Goal: Transaction & Acquisition: Obtain resource

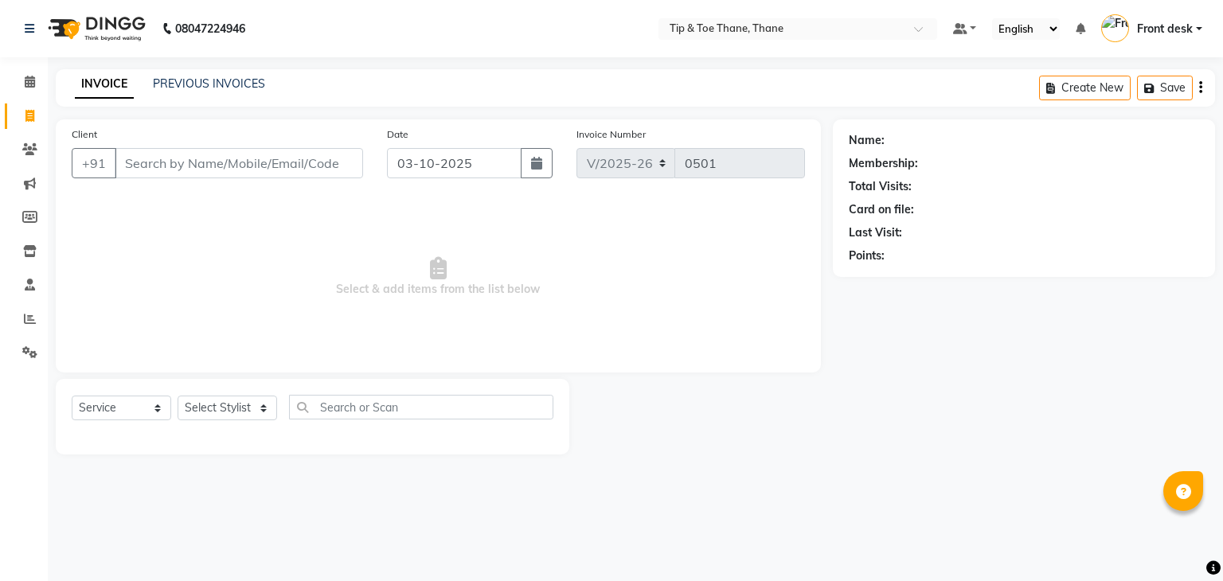
select select "5603"
select select "service"
click at [182, 169] on input "Client" at bounding box center [239, 163] width 248 height 30
type input "8928848773"
click at [318, 159] on span "Add Client" at bounding box center [322, 163] width 63 height 16
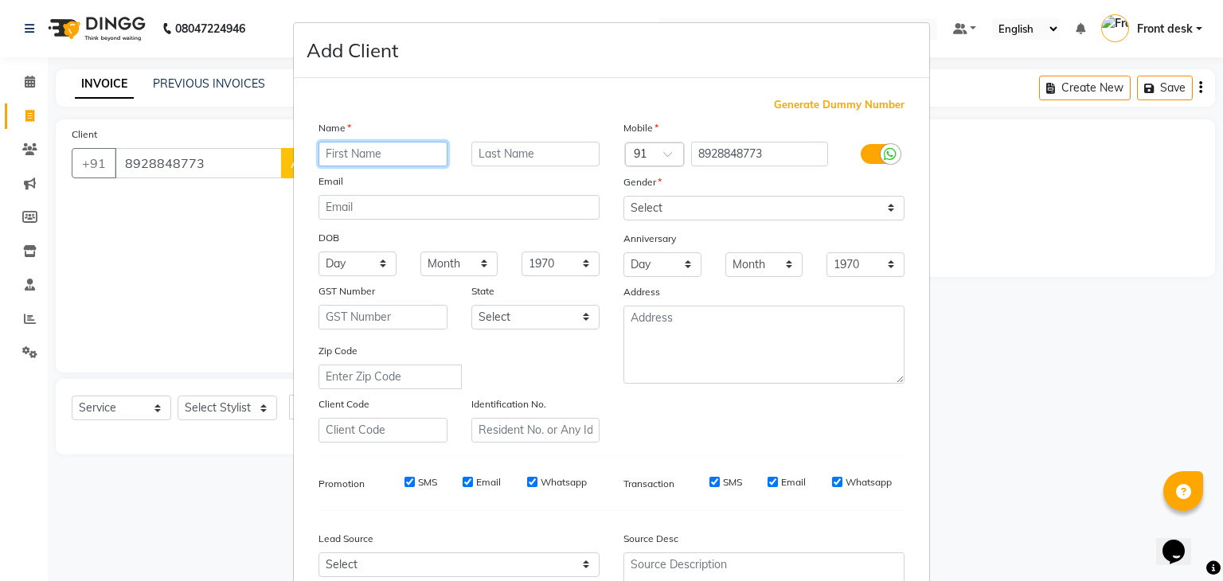
paste input "[PERSON_NAME]"
click at [401, 158] on input "[PERSON_NAME]" at bounding box center [382, 154] width 129 height 25
type input "Yash"
click at [529, 151] on input "text" at bounding box center [535, 154] width 129 height 25
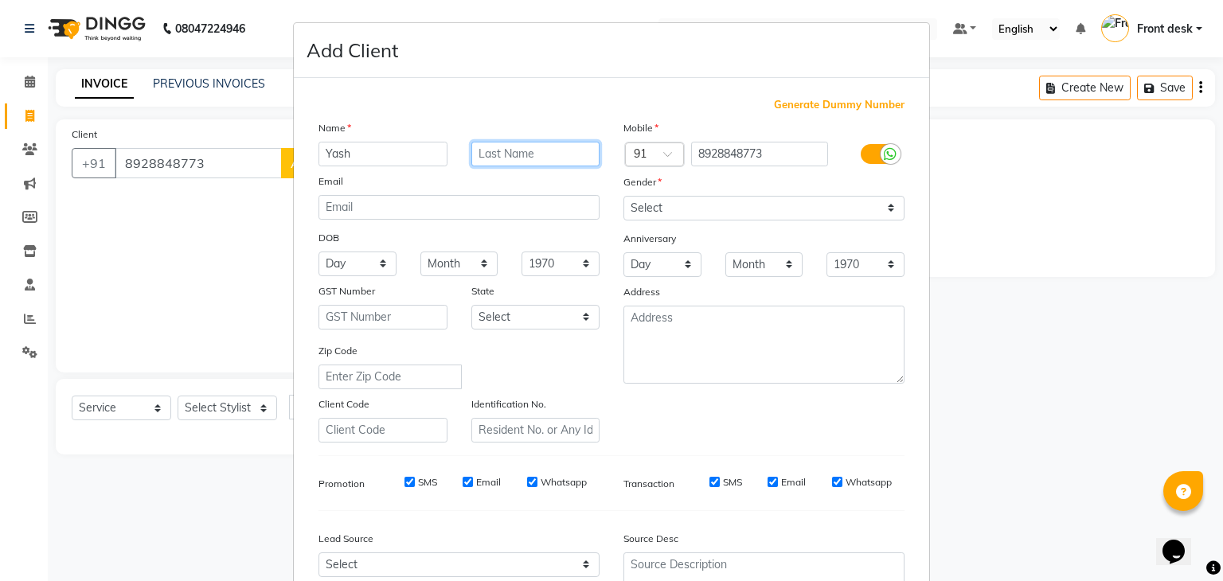
paste input "Jadhav"
type input "Jadhav"
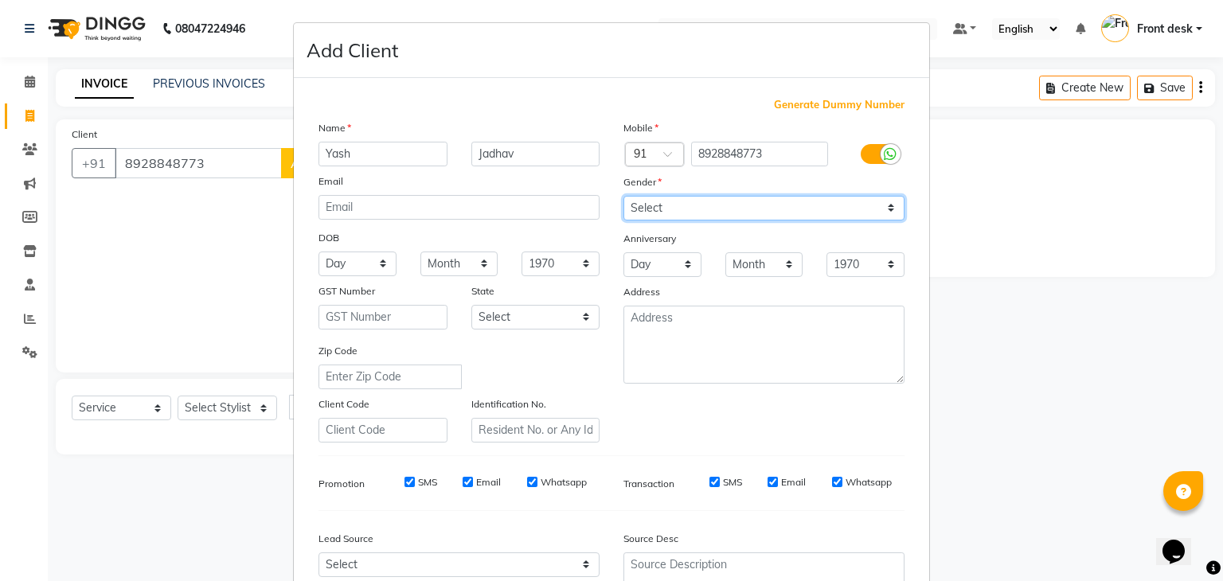
click at [771, 214] on select "Select [DEMOGRAPHIC_DATA] [DEMOGRAPHIC_DATA] Other Prefer Not To Say" at bounding box center [763, 208] width 281 height 25
select select "[DEMOGRAPHIC_DATA]"
click at [623, 197] on select "Select [DEMOGRAPHIC_DATA] [DEMOGRAPHIC_DATA] Other Prefer Not To Say" at bounding box center [763, 208] width 281 height 25
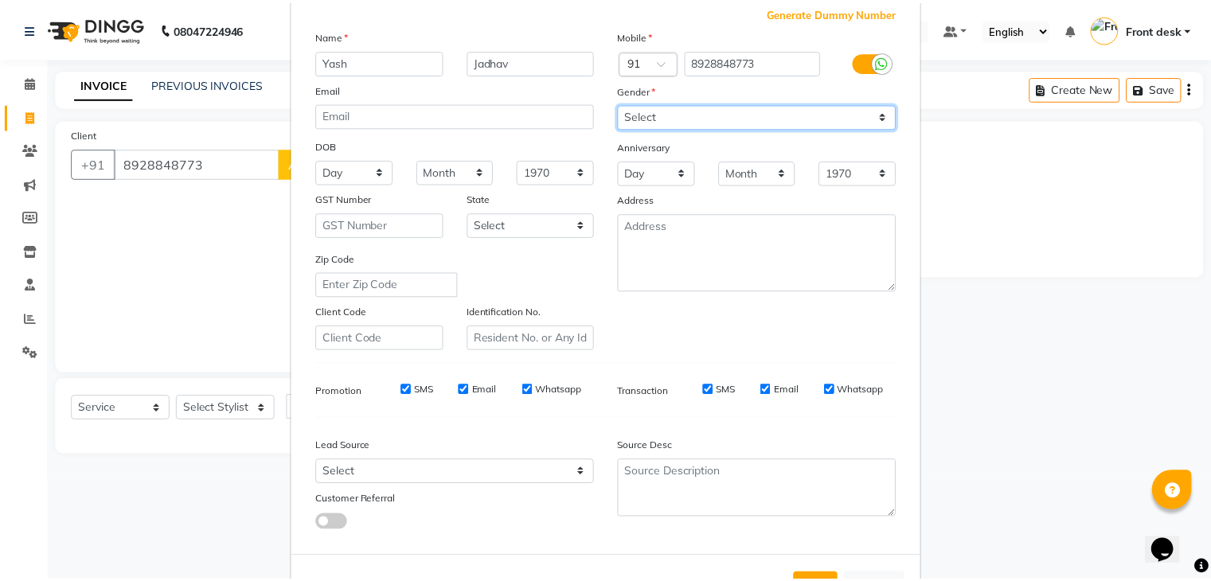
scroll to position [162, 0]
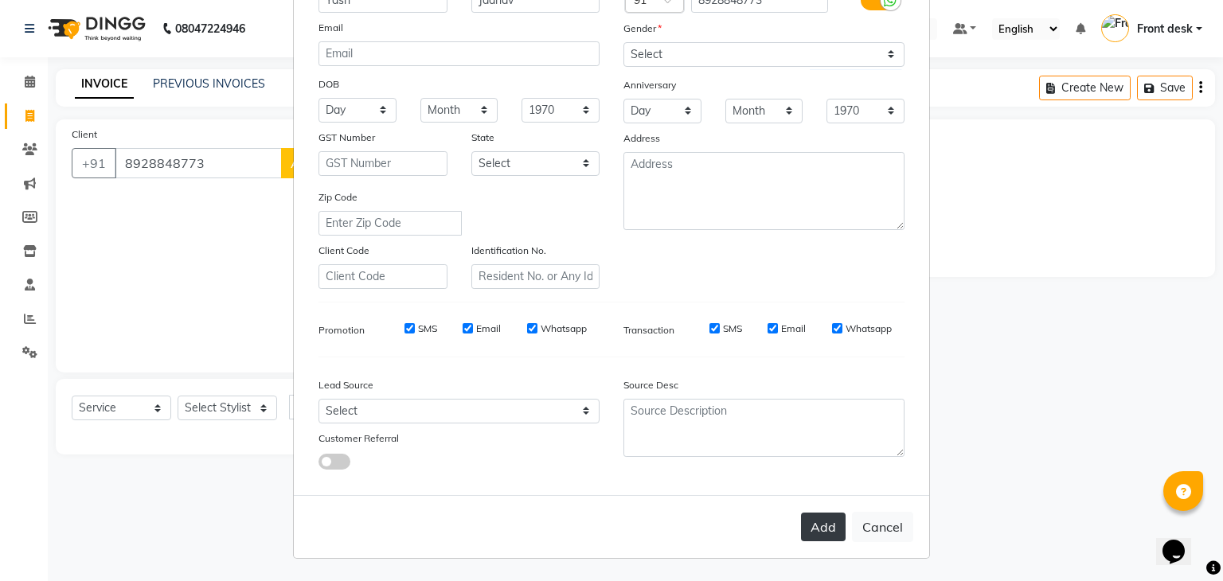
click at [818, 526] on button "Add" at bounding box center [823, 527] width 45 height 29
drag, startPoint x: 211, startPoint y: 398, endPoint x: 205, endPoint y: 412, distance: 15.7
click at [210, 398] on ngb-modal-window "Add Client Generate Dummy Number Name [PERSON_NAME] Email DOB Day 01 02 03 04 0…" at bounding box center [611, 290] width 1223 height 581
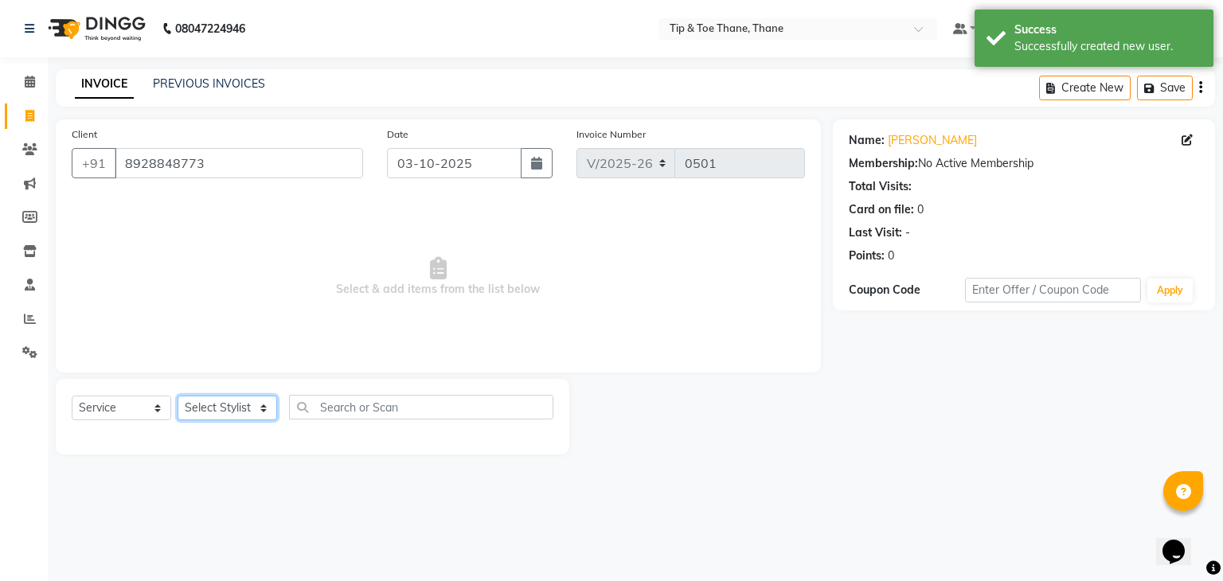
click at [205, 407] on select "Select Stylist [PERSON_NAME] Front desk General Hemant [PERSON_NAME] Pooja Pooj…" at bounding box center [228, 408] width 100 height 25
select select "50187"
click at [178, 396] on select "Select Stylist [PERSON_NAME] Front desk General Hemant [PERSON_NAME] Pooja Pooj…" at bounding box center [228, 408] width 100 height 25
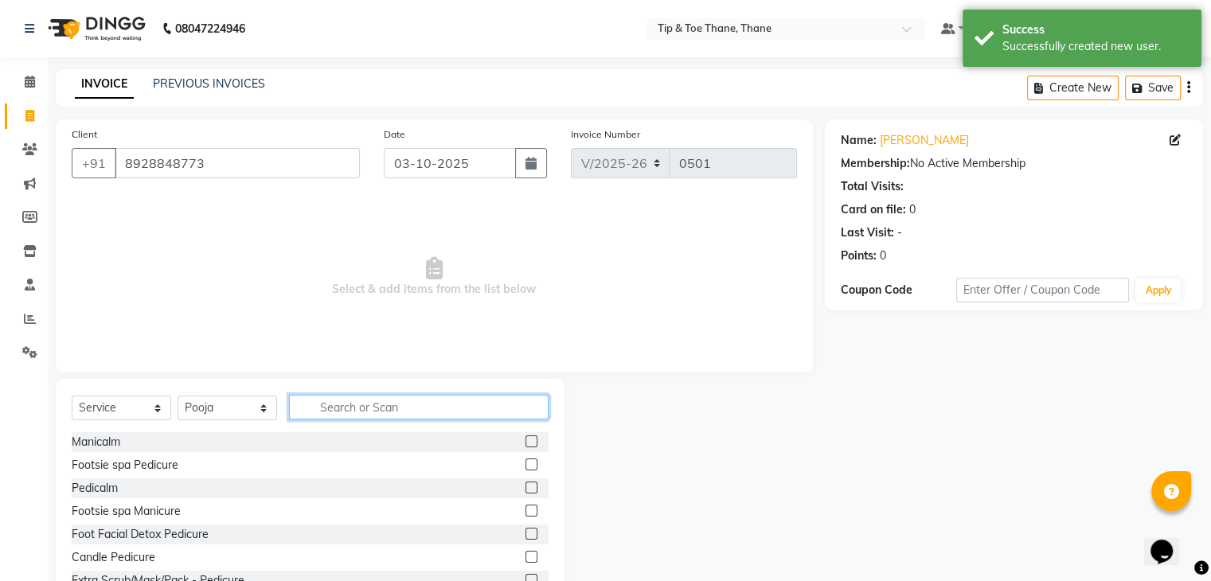
click at [331, 412] on input "text" at bounding box center [419, 407] width 260 height 25
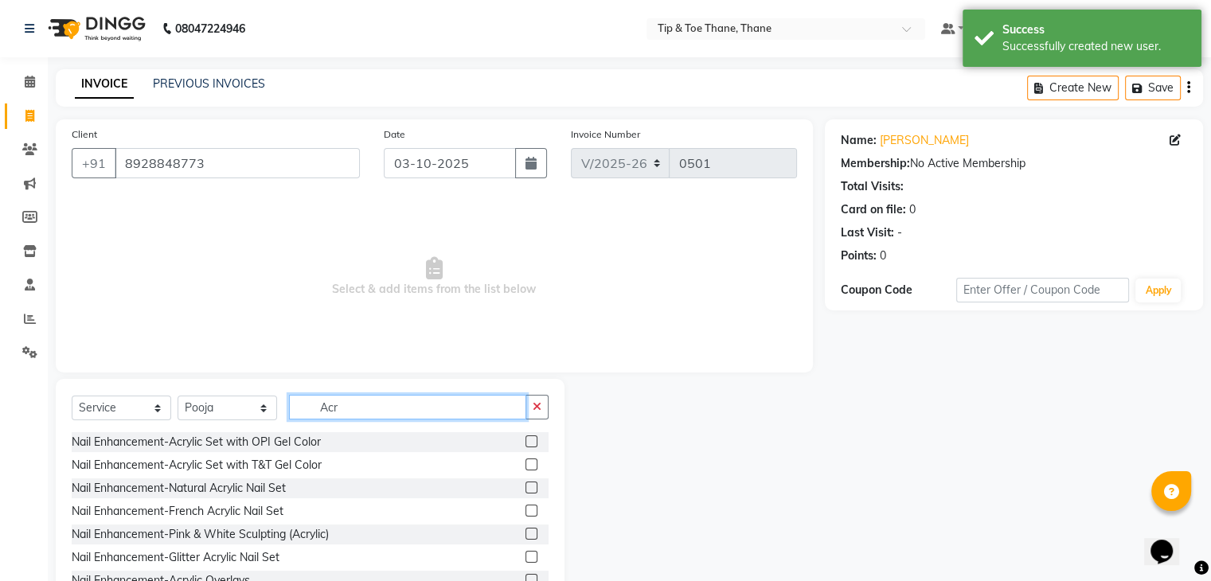
type input "Acr"
click at [525, 466] on label at bounding box center [531, 465] width 12 height 12
click at [525, 466] on input "checkbox" at bounding box center [530, 465] width 10 height 10
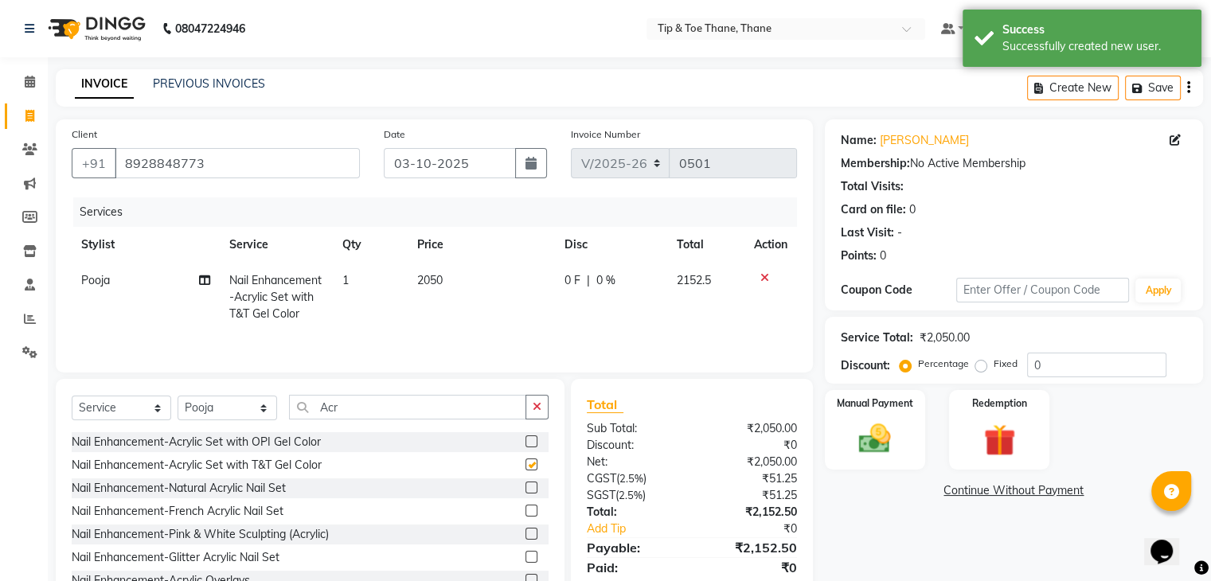
checkbox input "false"
click at [429, 267] on td "2050" at bounding box center [481, 297] width 147 height 69
select select "50187"
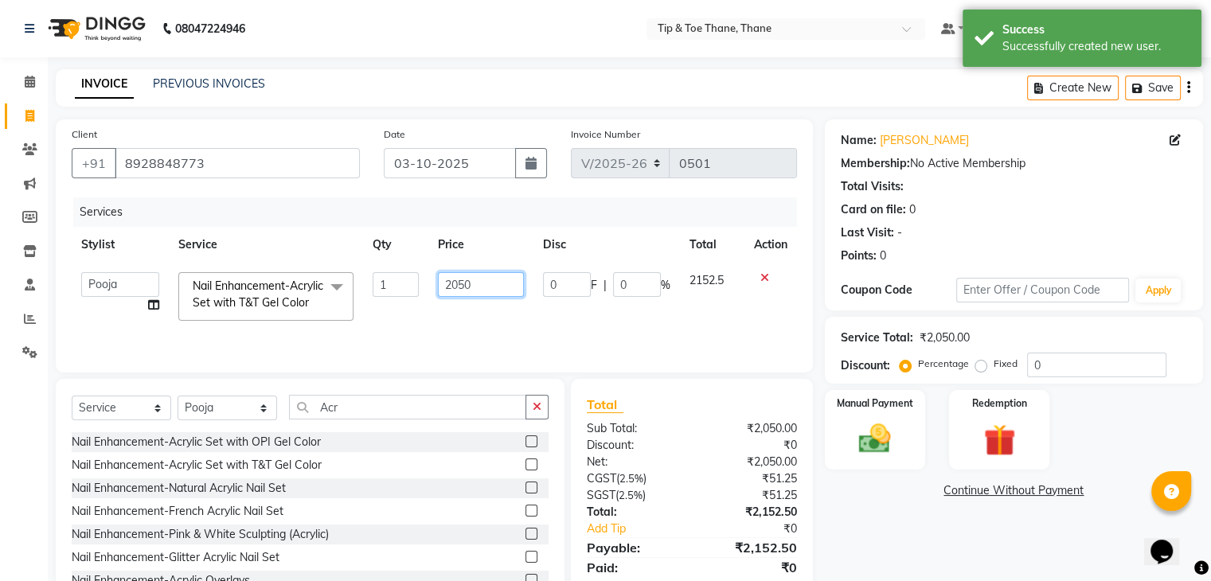
drag, startPoint x: 478, startPoint y: 284, endPoint x: 209, endPoint y: 243, distance: 272.2
click at [210, 243] on table "Stylist Service Qty Price Disc Total Action [PERSON_NAME] Front desk General He…" at bounding box center [434, 278] width 725 height 103
type input "1800"
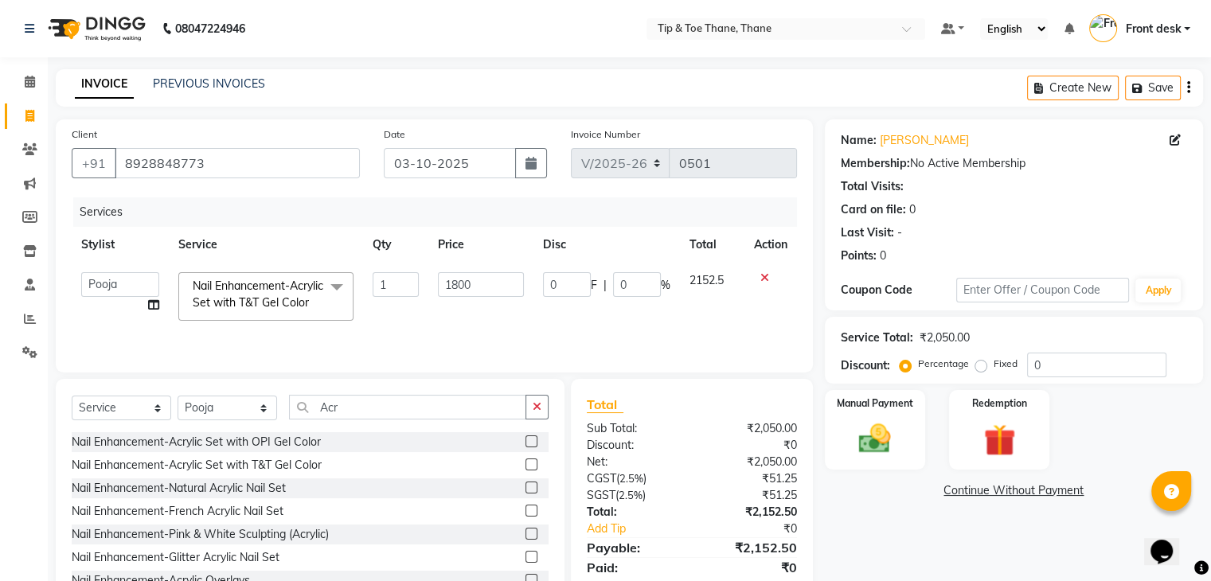
click at [507, 379] on div "Client [PHONE_NUMBER] Date [DATE] Invoice Number V/2025 V/[PHONE_NUMBER] Servic…" at bounding box center [434, 366] width 781 height 494
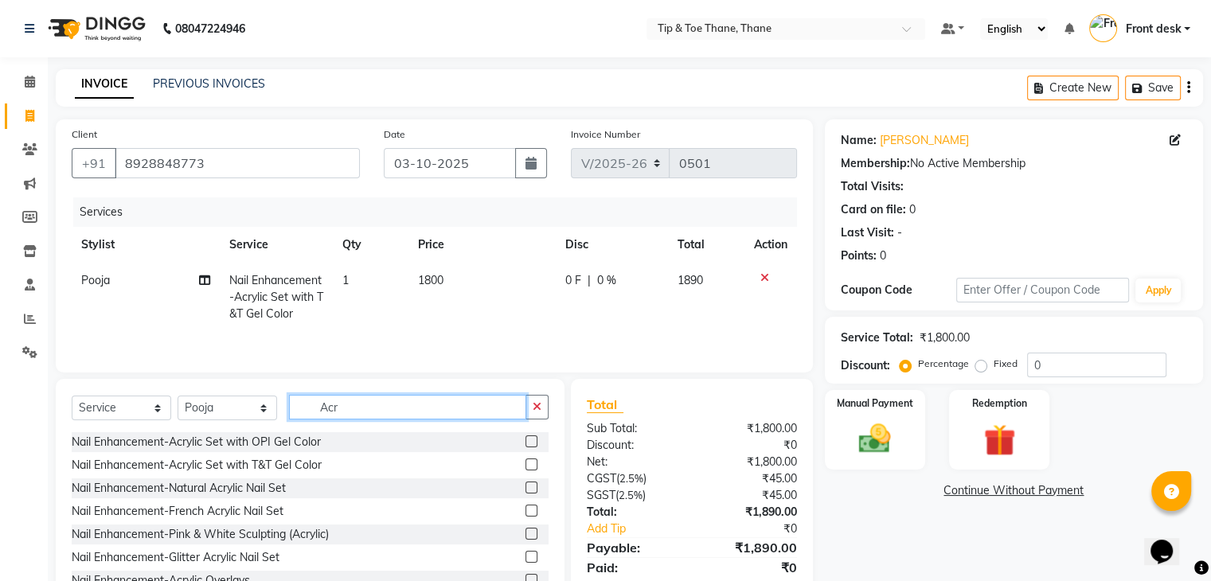
drag, startPoint x: 372, startPoint y: 412, endPoint x: 54, endPoint y: 380, distance: 319.2
click at [54, 392] on div "Select Service Product Membership Package Voucher Prepaid Gift Card Select Styl…" at bounding box center [304, 496] width 521 height 235
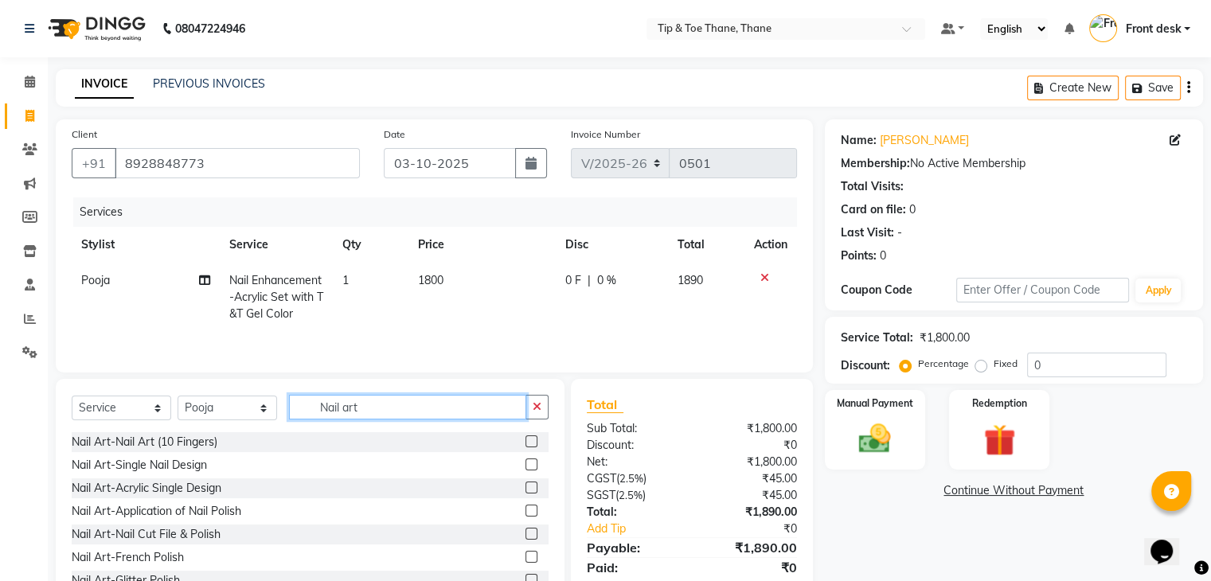
type input "Nail art"
click at [525, 443] on label at bounding box center [531, 441] width 12 height 12
click at [525, 443] on input "checkbox" at bounding box center [530, 442] width 10 height 10
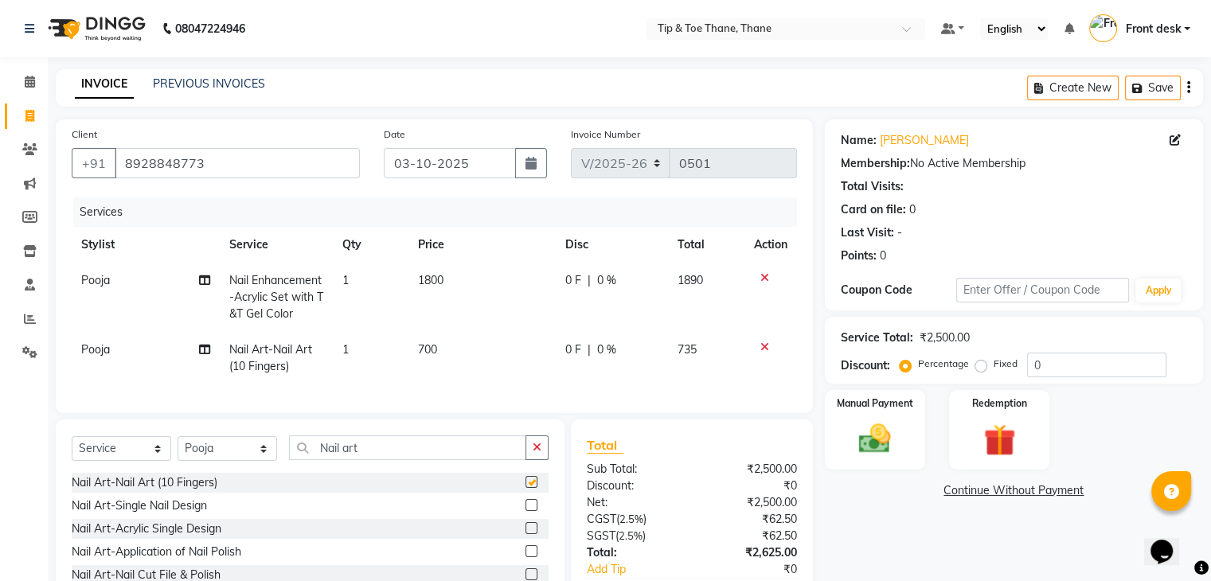
checkbox input "false"
click at [463, 349] on td "700" at bounding box center [481, 358] width 147 height 53
select select "50187"
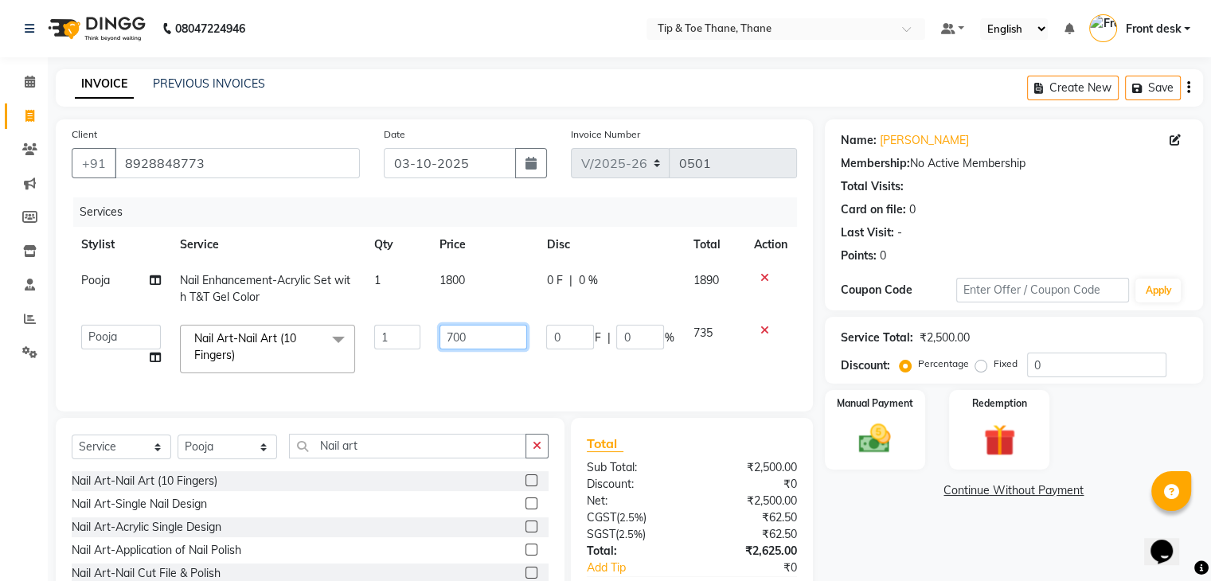
drag, startPoint x: 483, startPoint y: 349, endPoint x: 263, endPoint y: 349, distance: 220.5
click at [264, 349] on tr "[PERSON_NAME] Front desk General Hemant [PERSON_NAME] Pooja Pooja micro Priya R…" at bounding box center [434, 349] width 725 height 68
type input "1500"
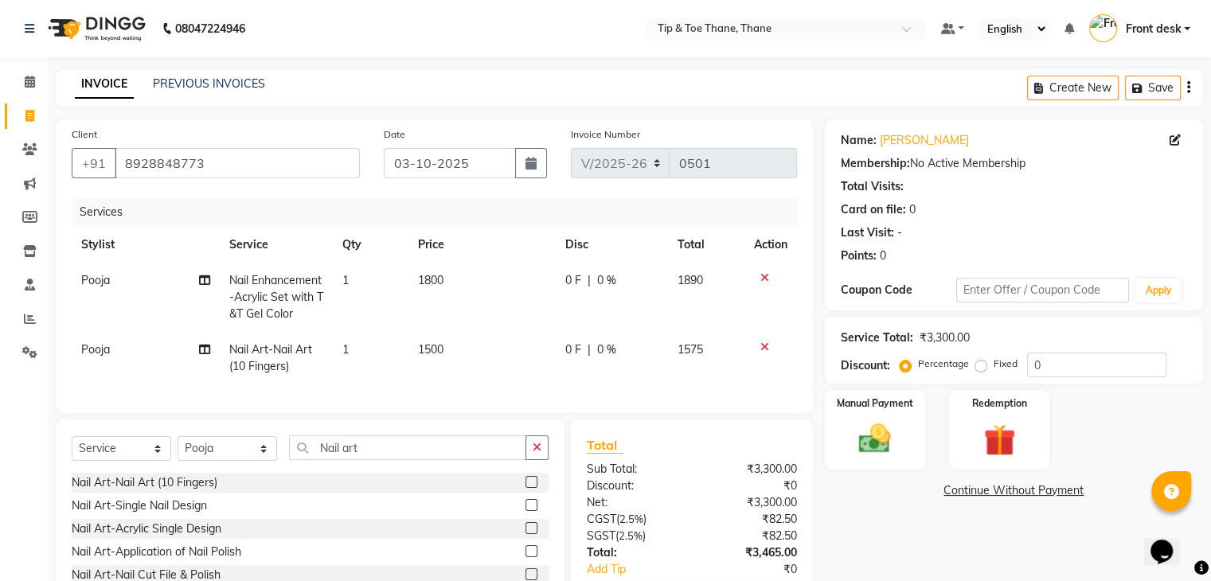
click at [506, 236] on th "Price" at bounding box center [481, 245] width 147 height 36
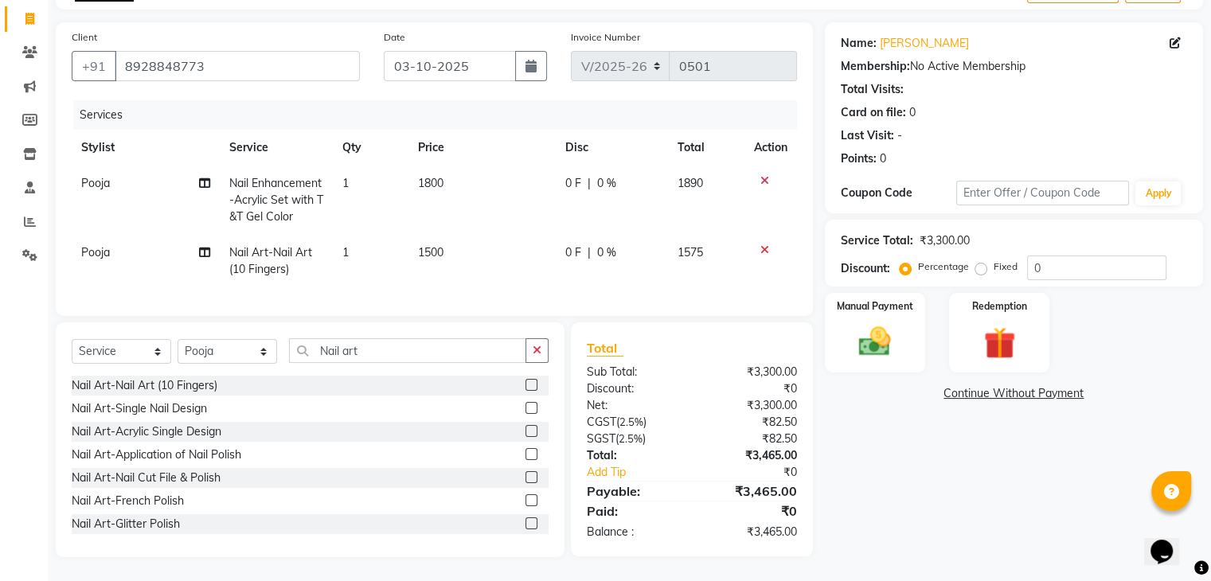
scroll to position [110, 0]
click at [512, 192] on td "1800" at bounding box center [481, 200] width 147 height 69
select select "50187"
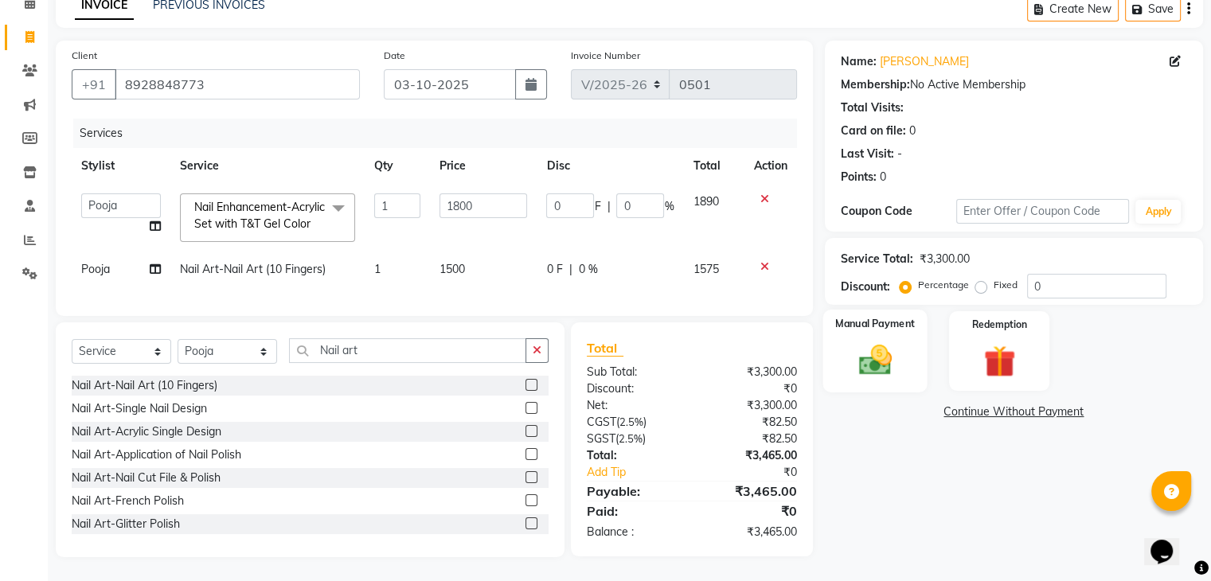
click at [841, 327] on div "Manual Payment" at bounding box center [874, 351] width 104 height 82
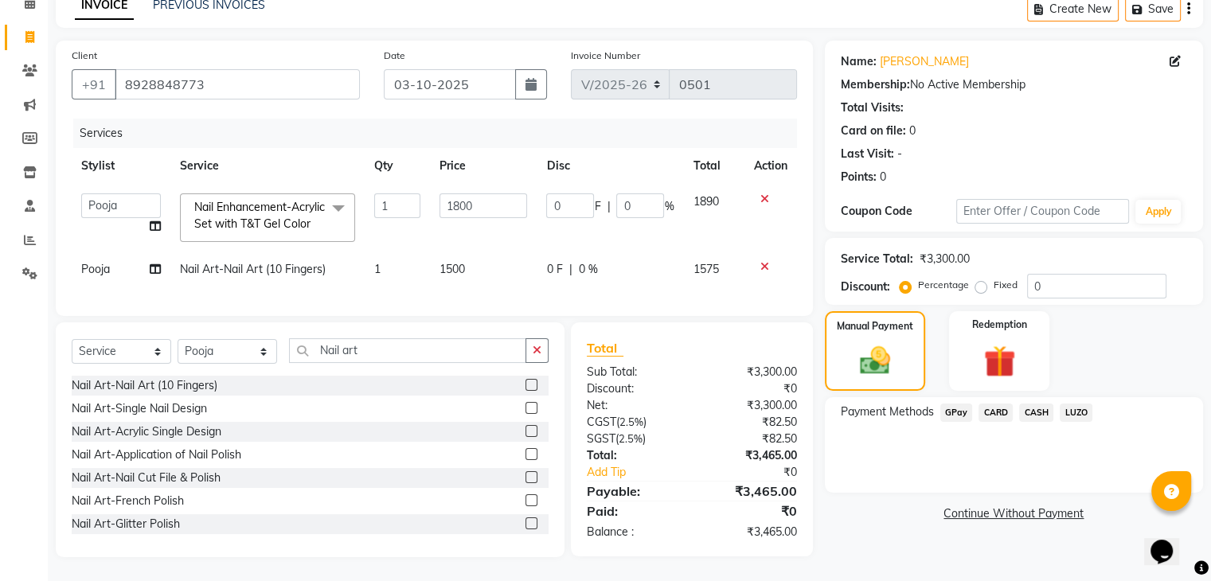
click at [942, 404] on span "GPay" at bounding box center [956, 413] width 33 height 18
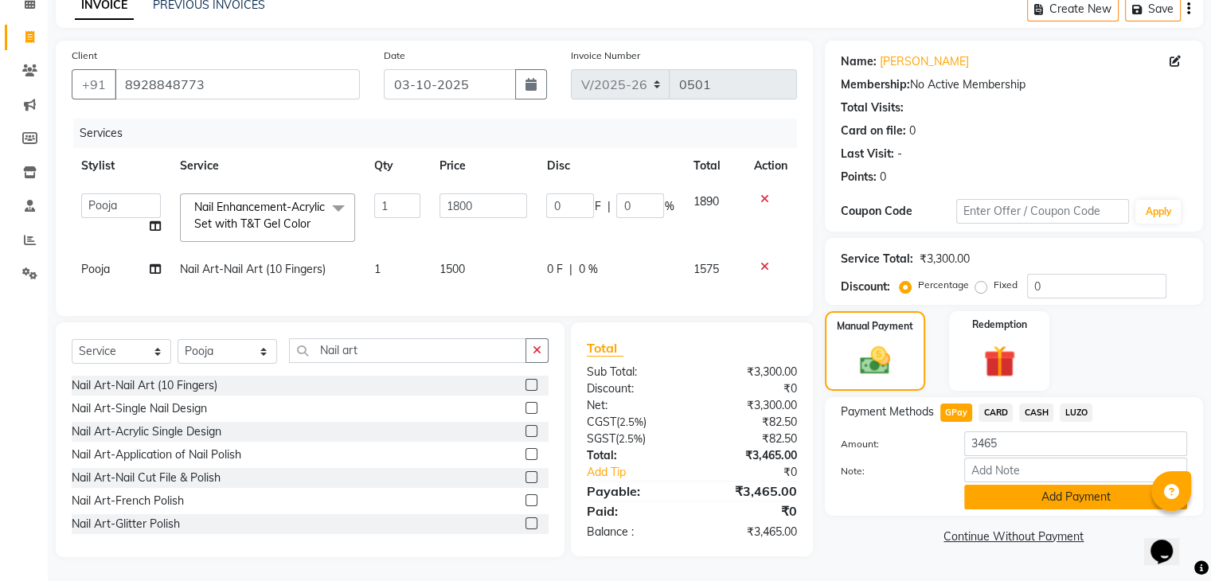
click at [998, 485] on button "Add Payment" at bounding box center [1075, 497] width 223 height 25
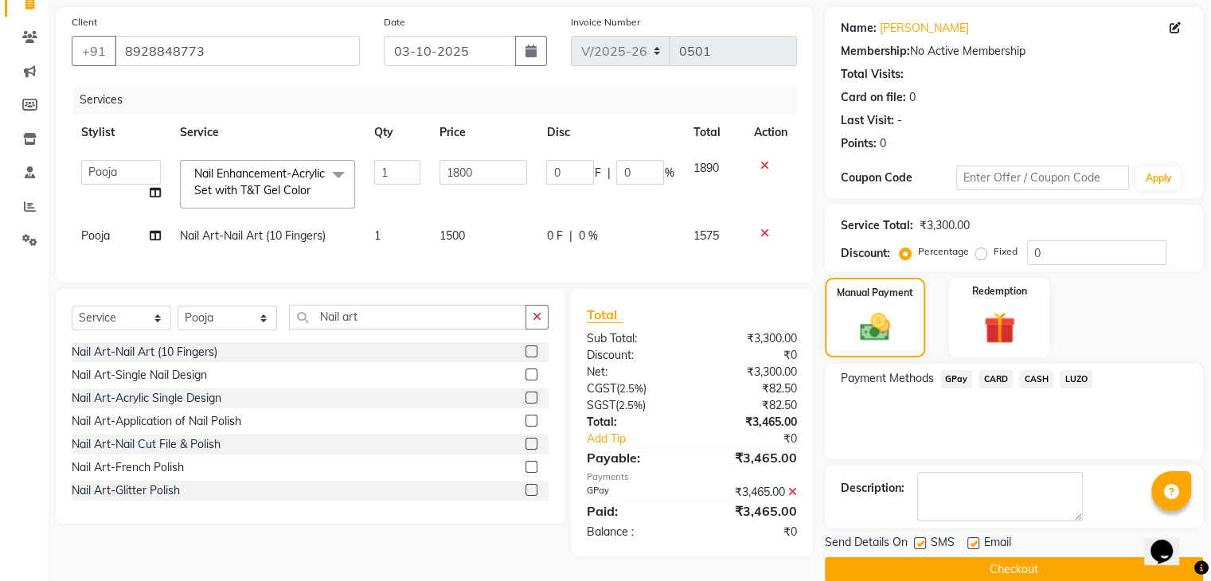
scroll to position [140, 0]
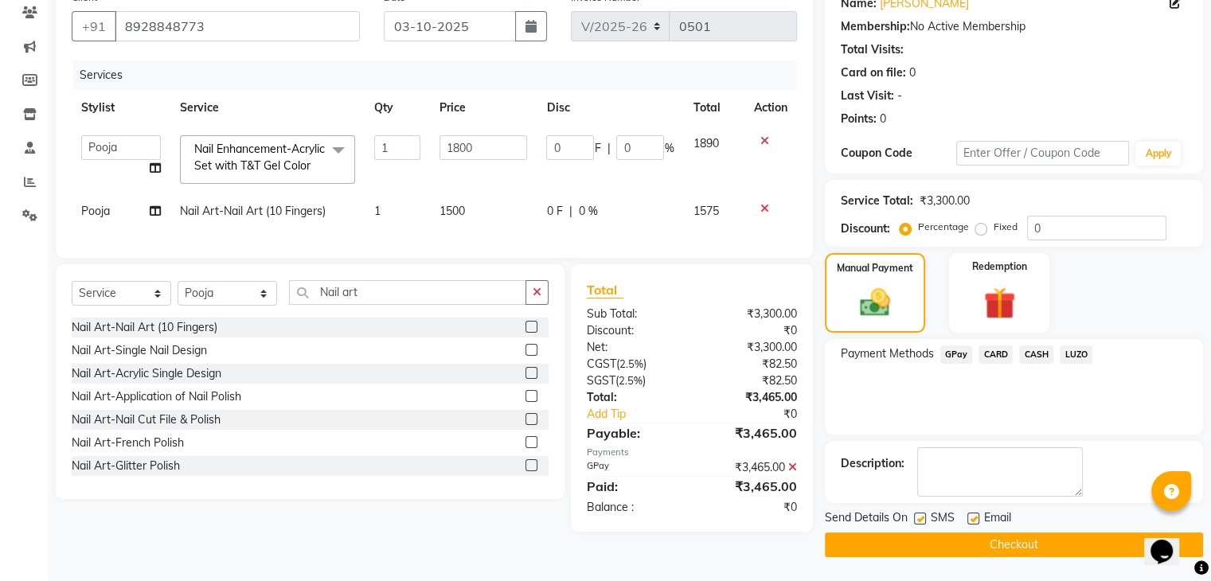
click at [959, 514] on div "SMS" at bounding box center [940, 520] width 53 height 20
click at [959, 547] on button "Checkout" at bounding box center [1014, 545] width 378 height 25
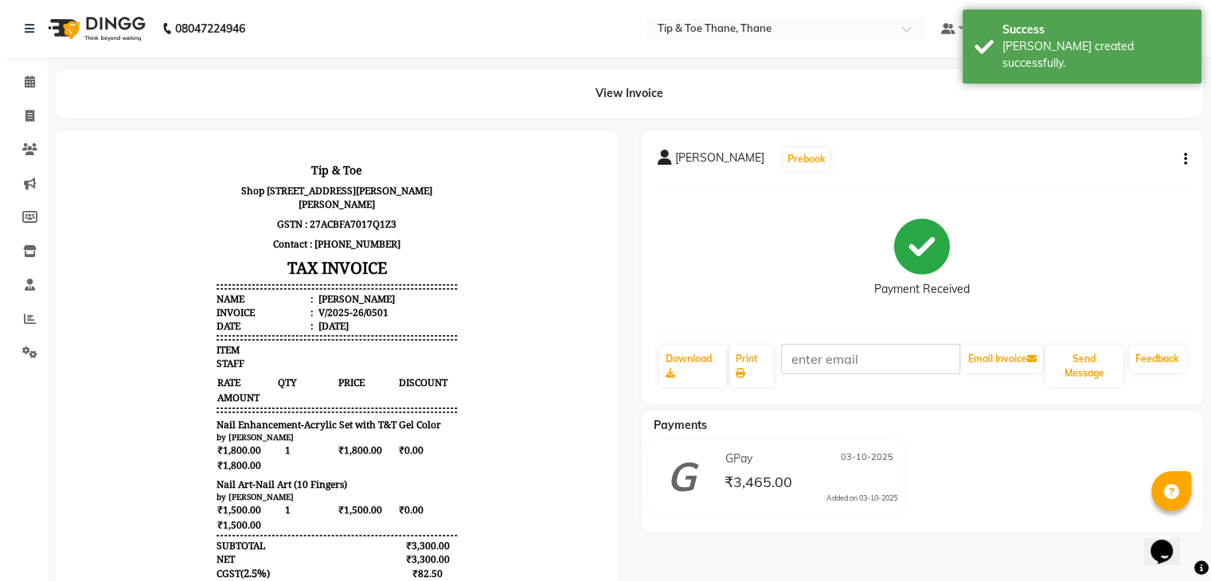
click at [54, 127] on main "View Invoice [PERSON_NAME] Prebook Payment Received Download Print Email Invoic…" at bounding box center [629, 445] width 1163 height 753
click at [37, 112] on span at bounding box center [30, 116] width 28 height 18
select select "5603"
select select "service"
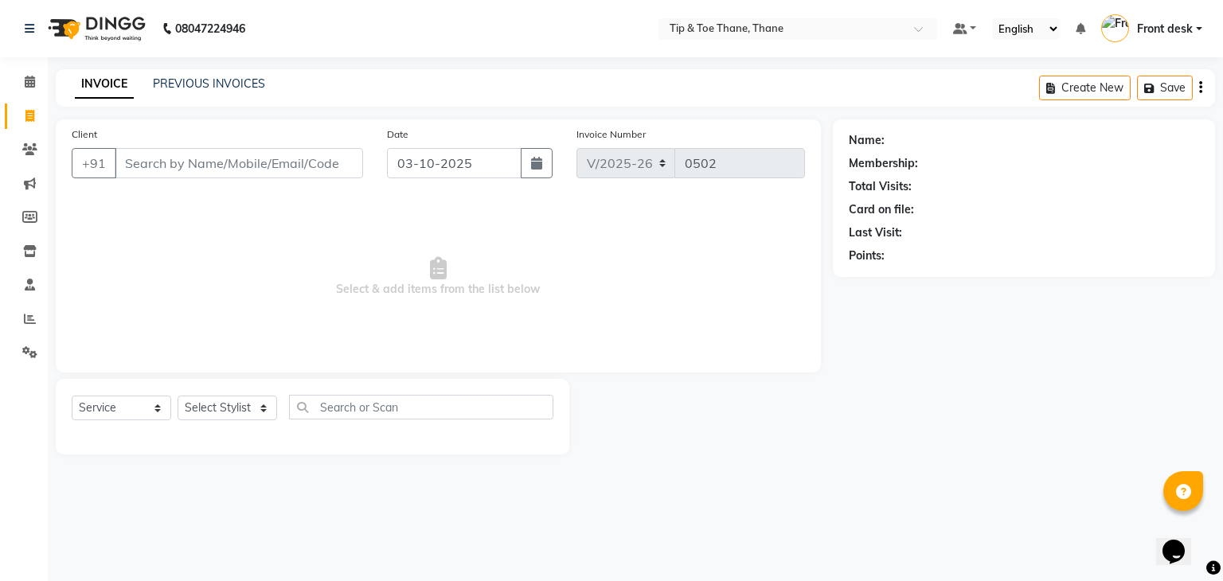
click at [985, 236] on div "Last Visit:" at bounding box center [1024, 232] width 350 height 17
click at [898, 348] on div "Name: Membership: Total Visits: Card on file: Last Visit: Points:" at bounding box center [1030, 286] width 394 height 335
click at [21, 146] on span at bounding box center [30, 150] width 28 height 18
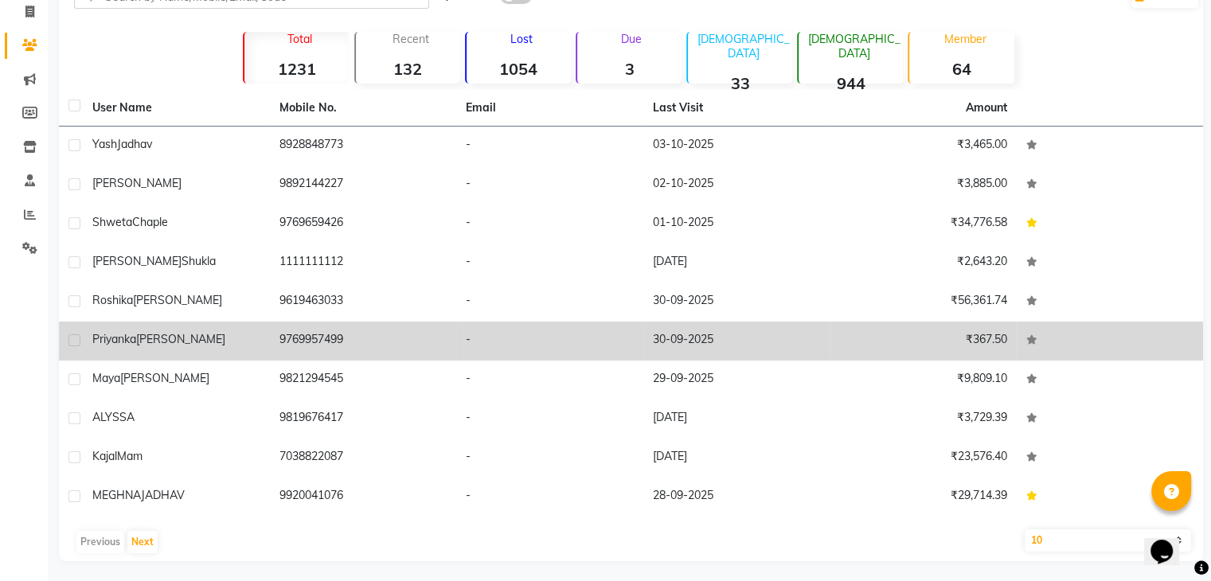
scroll to position [108, 0]
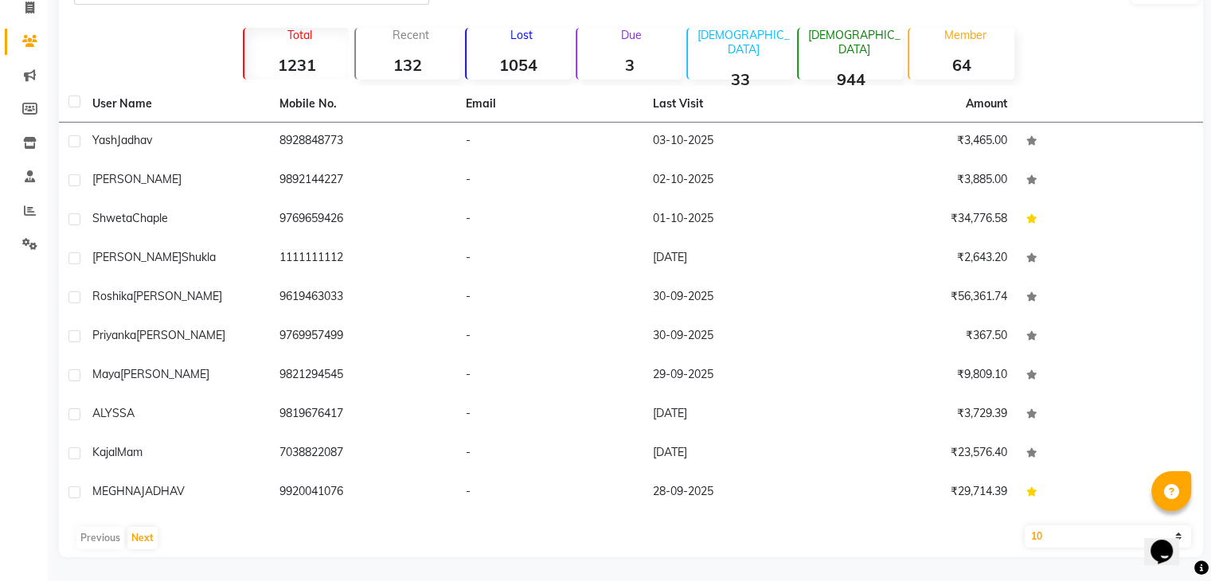
click at [156, 544] on div "Previous Next" at bounding box center [630, 537] width 1131 height 25
click at [155, 543] on button "Next" at bounding box center [142, 538] width 30 height 22
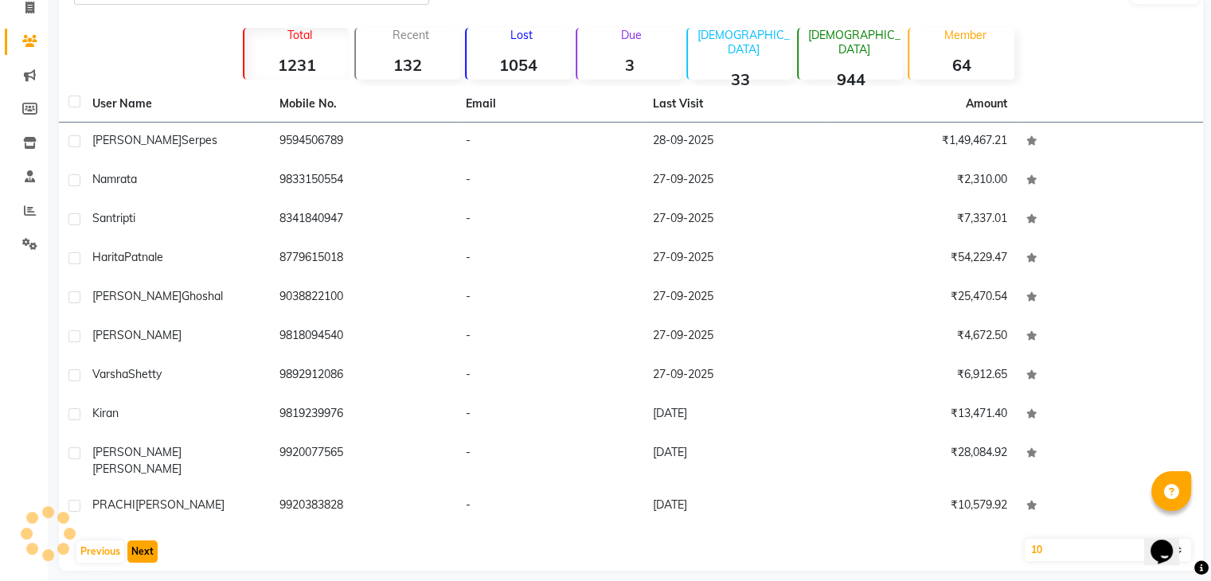
click at [155, 542] on button "Next" at bounding box center [142, 552] width 30 height 22
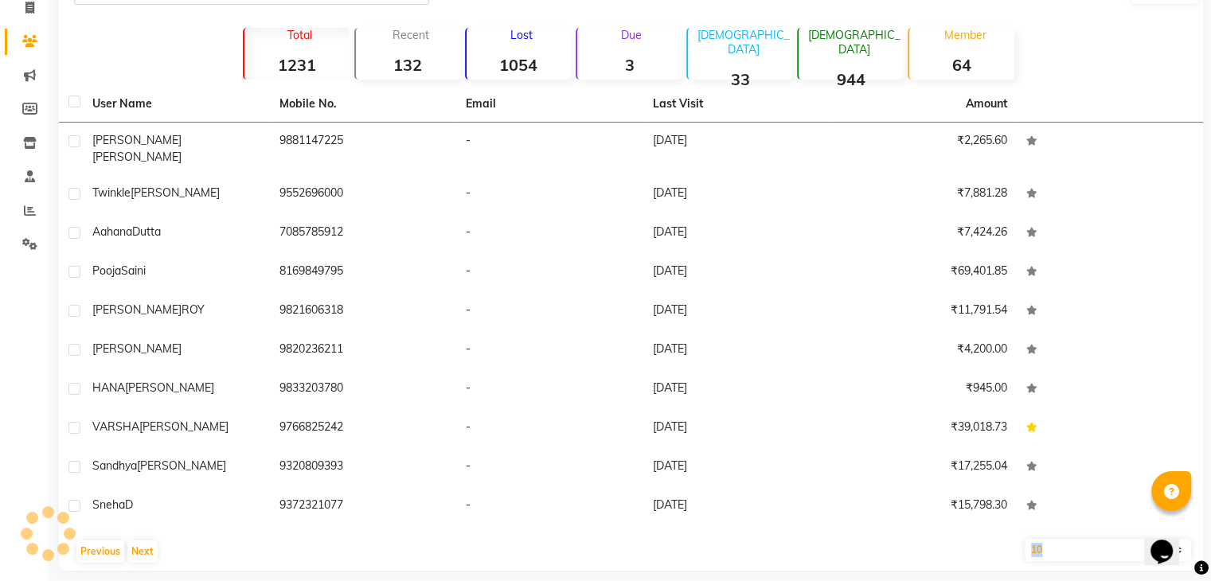
click at [156, 542] on div "Previous Next" at bounding box center [630, 551] width 1131 height 25
click at [158, 542] on div "Previous Next" at bounding box center [630, 551] width 1131 height 25
click at [161, 539] on div "Previous Next" at bounding box center [630, 551] width 1131 height 25
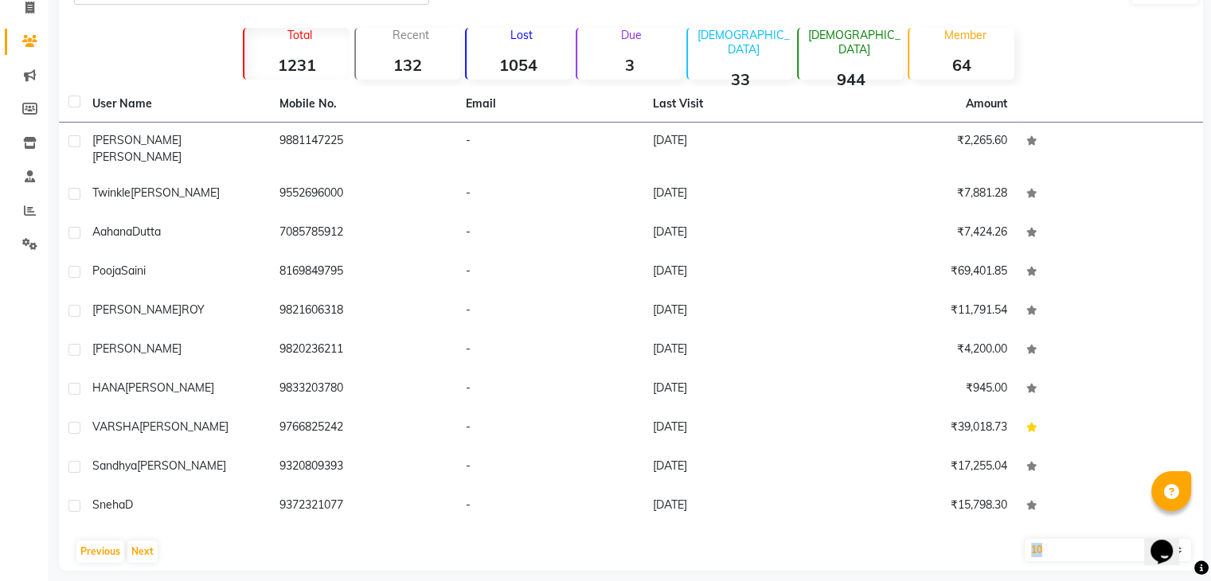
click at [161, 539] on div "Previous Next" at bounding box center [630, 551] width 1131 height 25
click at [153, 541] on button "Next" at bounding box center [142, 552] width 30 height 22
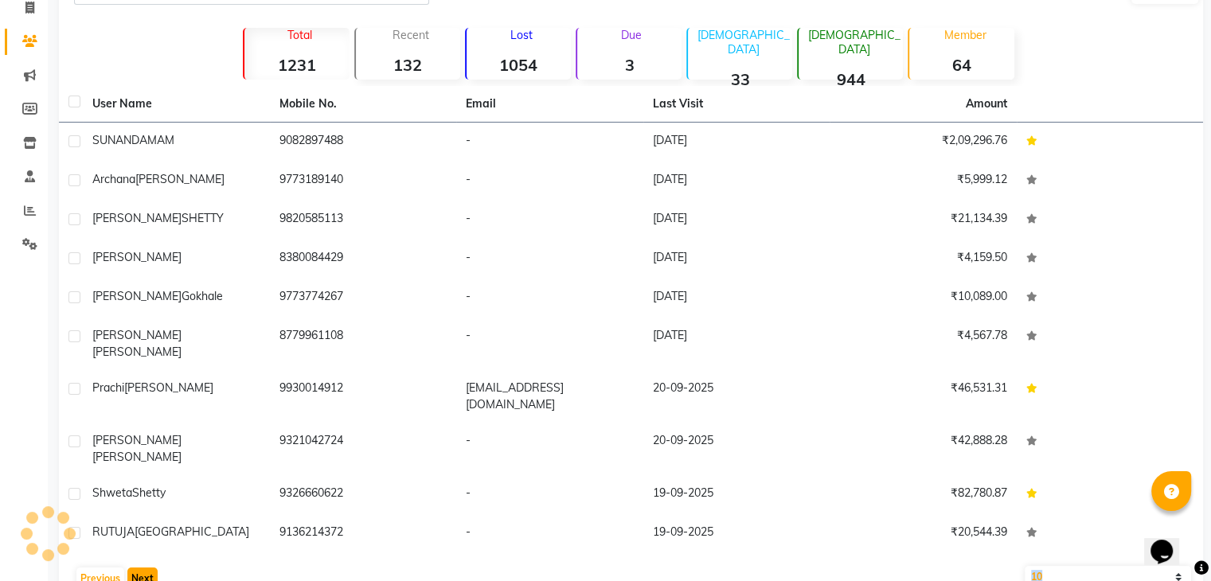
click at [153, 568] on button "Next" at bounding box center [142, 579] width 30 height 22
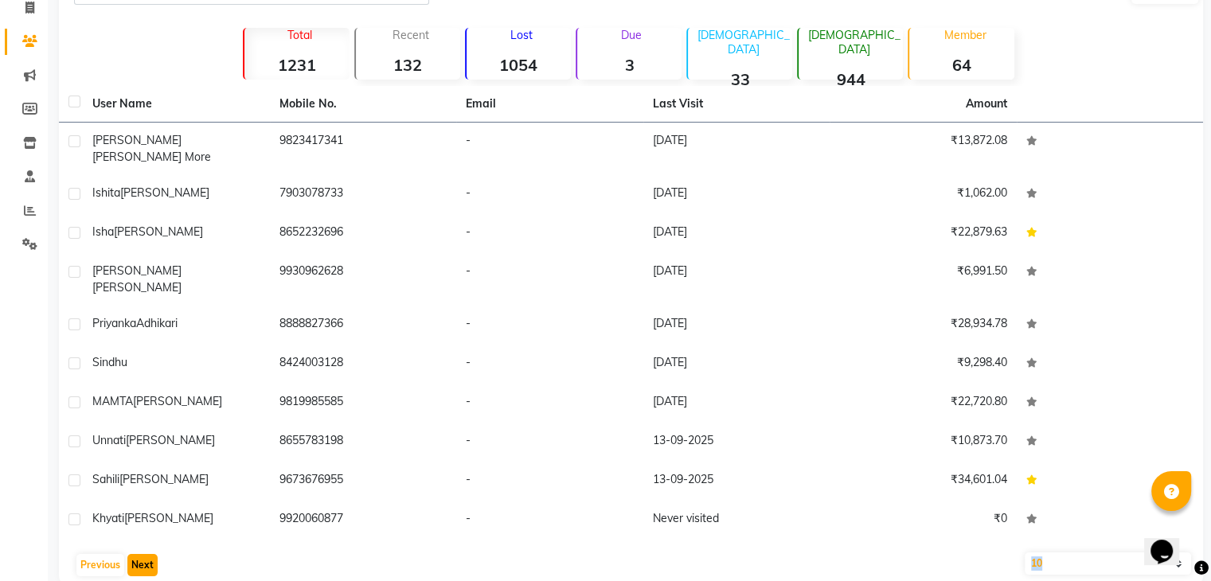
click at [153, 554] on button "Next" at bounding box center [142, 565] width 30 height 22
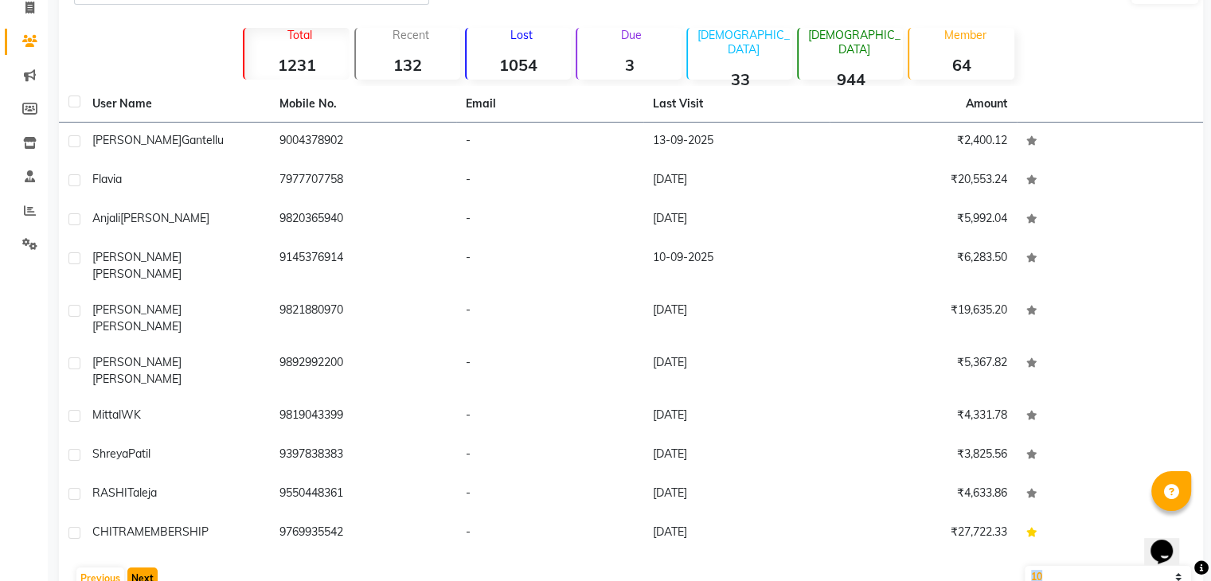
click at [154, 568] on button "Next" at bounding box center [142, 579] width 30 height 22
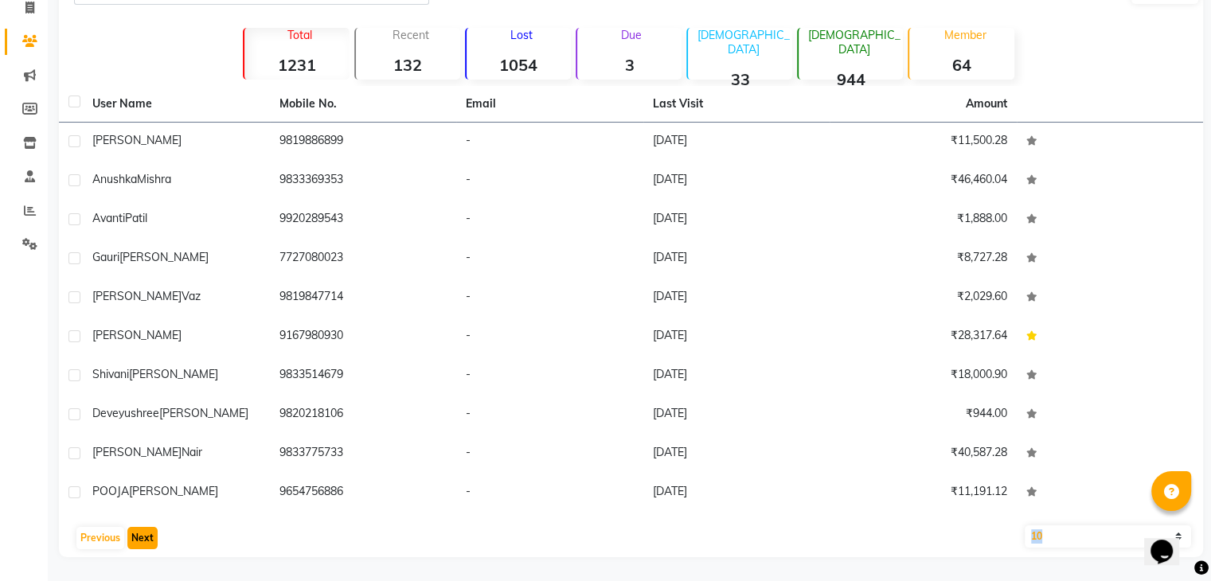
click at [154, 534] on button "Next" at bounding box center [142, 538] width 30 height 22
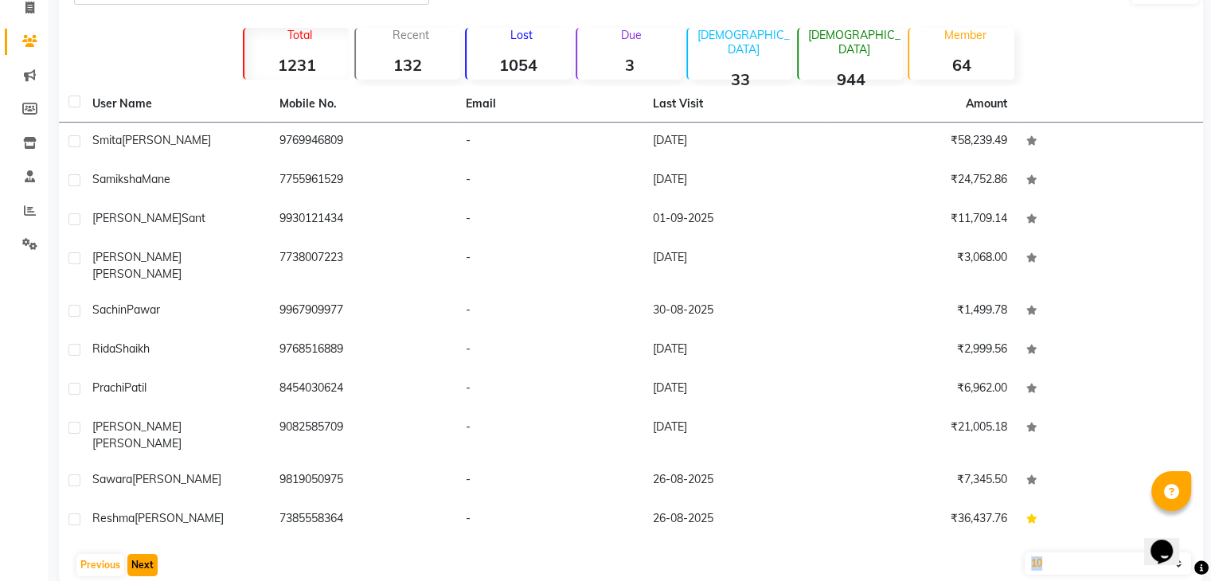
click at [154, 554] on button "Next" at bounding box center [142, 565] width 30 height 22
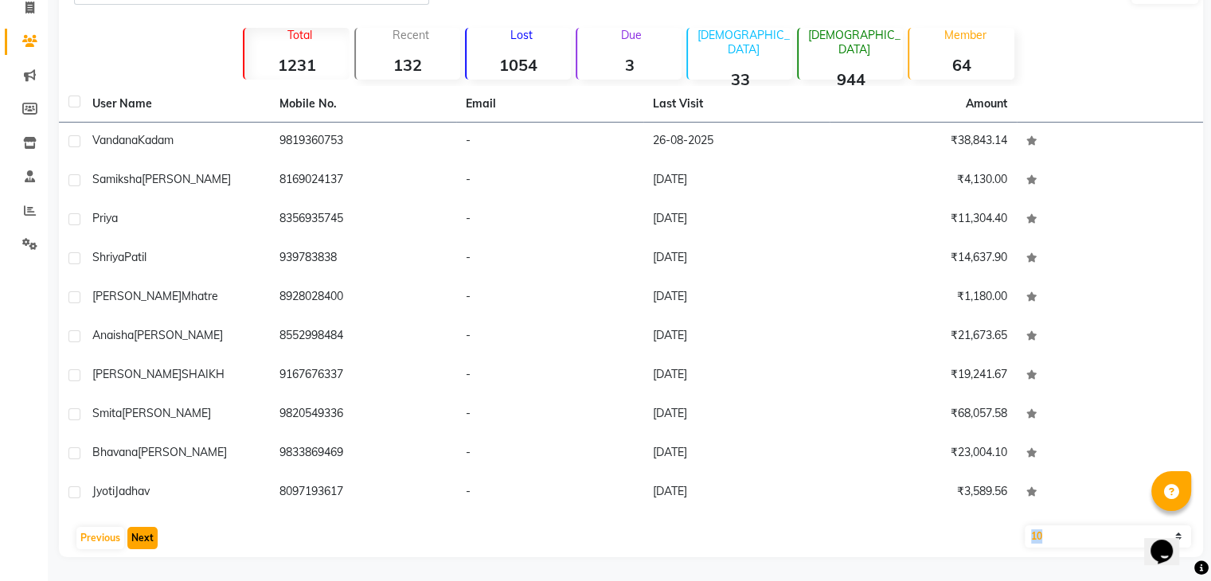
click at [154, 535] on button "Next" at bounding box center [142, 538] width 30 height 22
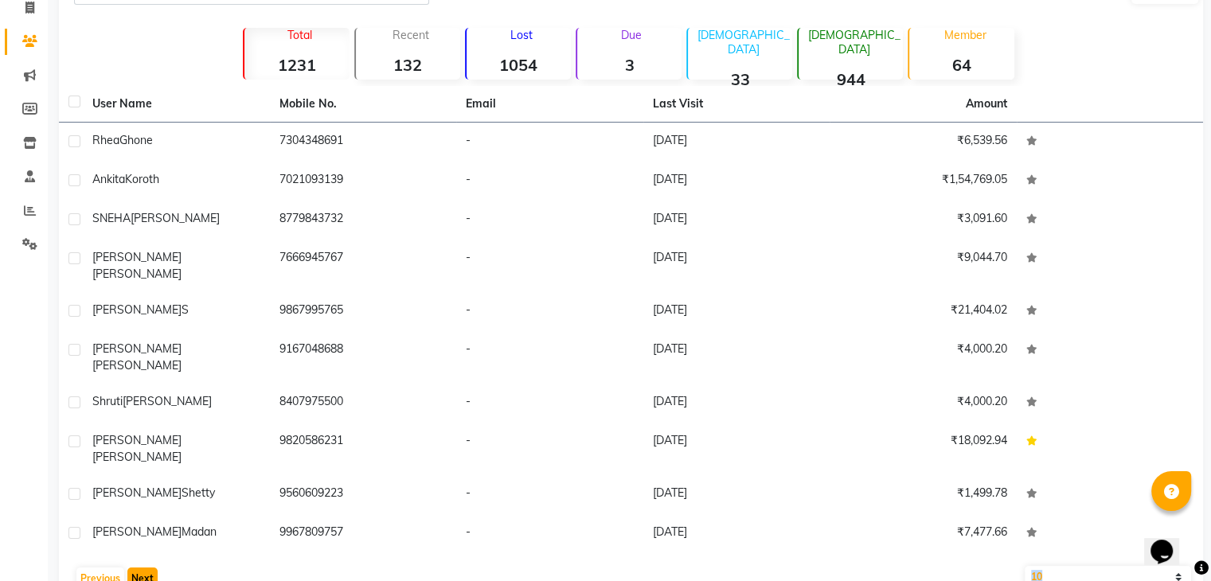
click at [153, 568] on button "Next" at bounding box center [142, 579] width 30 height 22
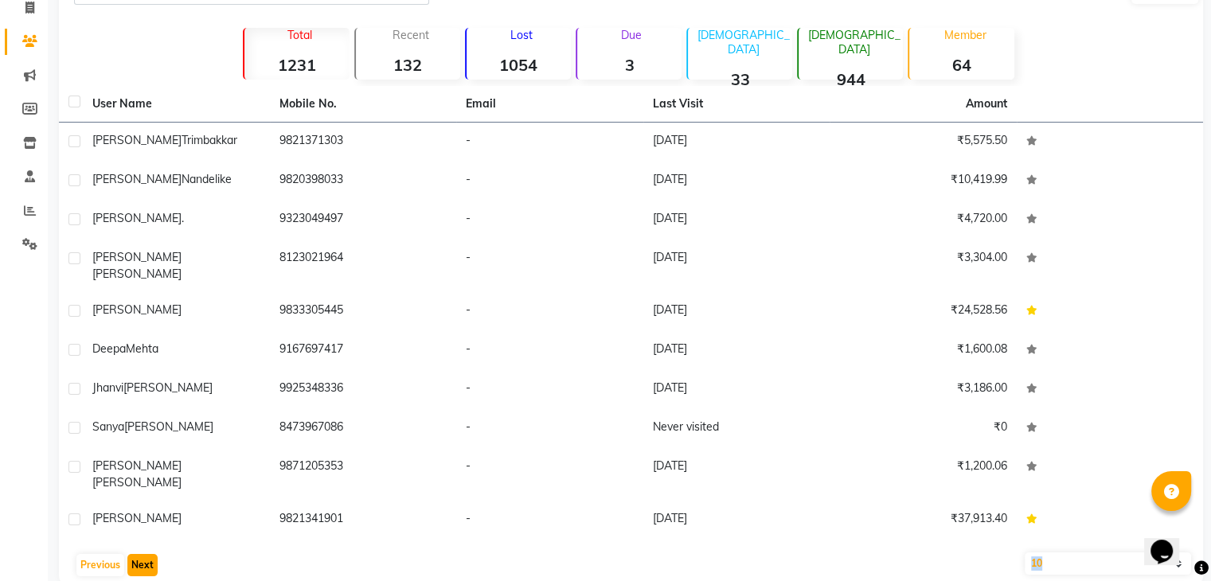
click at [153, 554] on button "Next" at bounding box center [142, 565] width 30 height 22
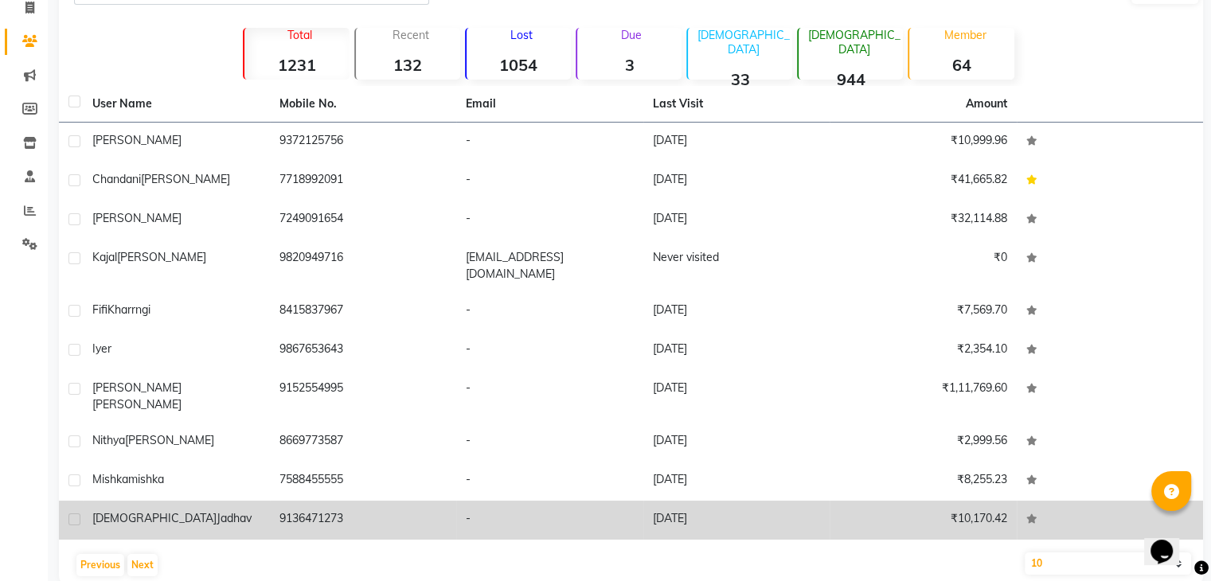
click at [289, 504] on td "9136471273" at bounding box center [363, 520] width 187 height 39
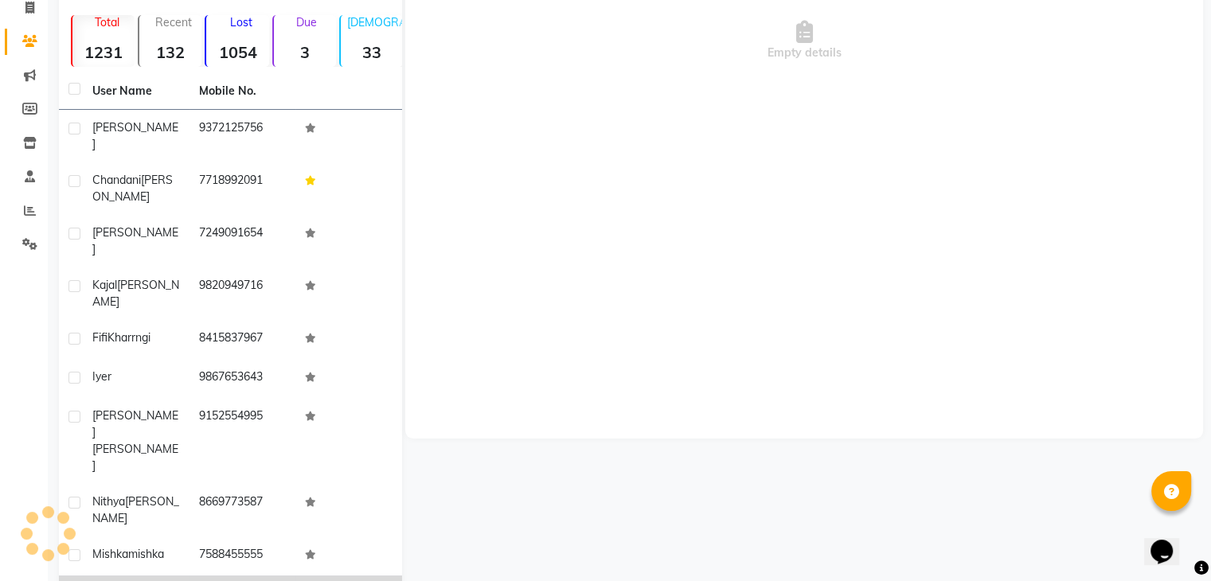
scroll to position [96, 0]
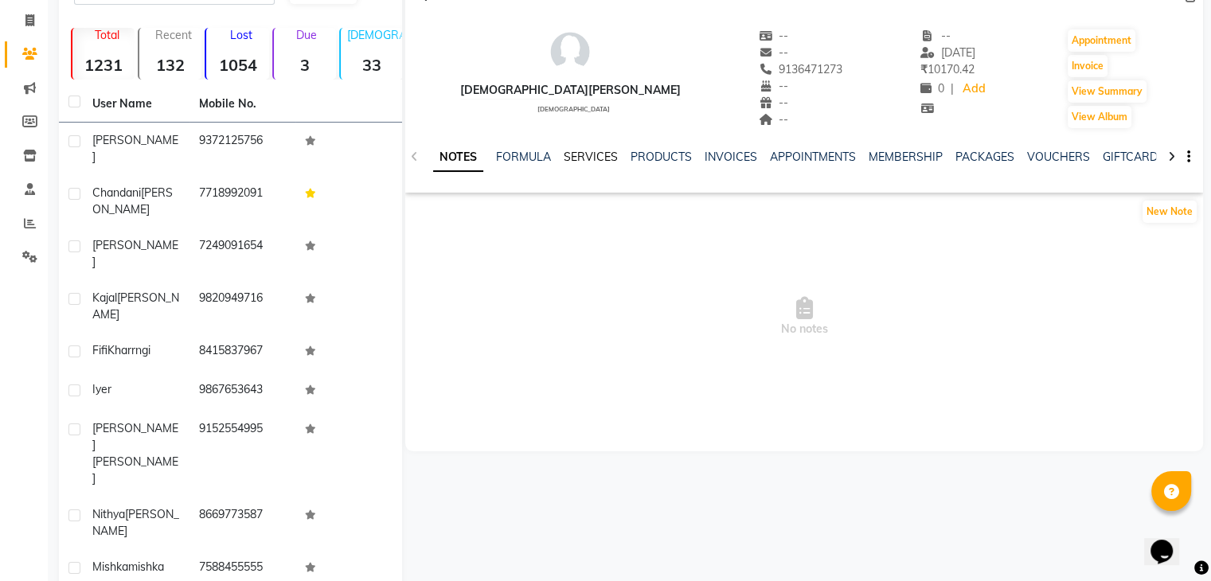
click at [585, 156] on link "SERVICES" at bounding box center [591, 157] width 54 height 14
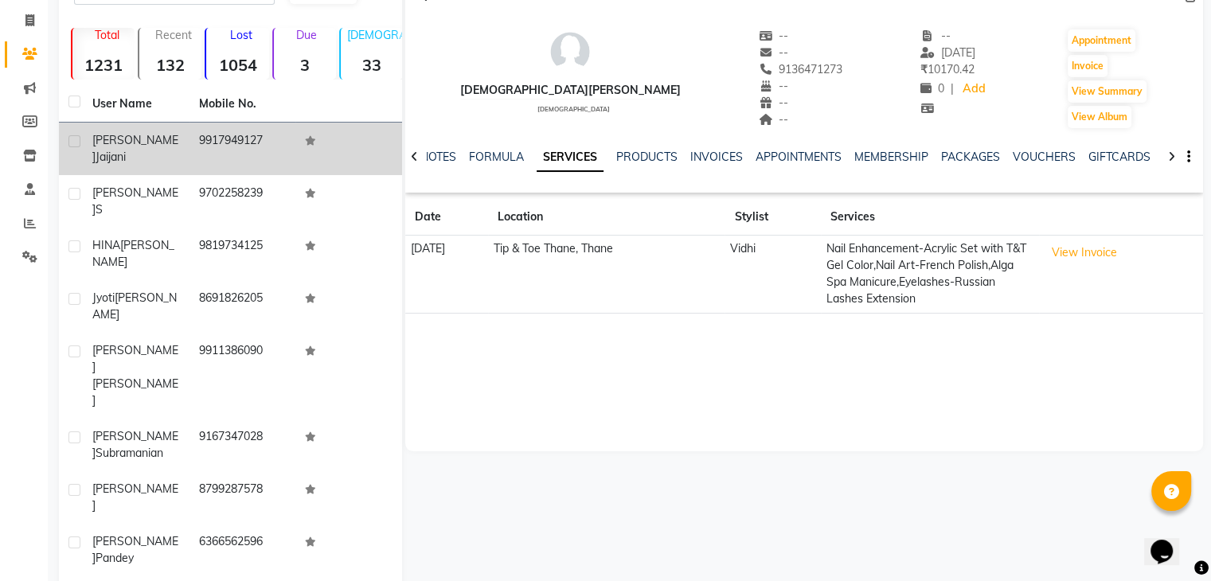
click at [224, 144] on td "9917949127" at bounding box center [242, 149] width 107 height 53
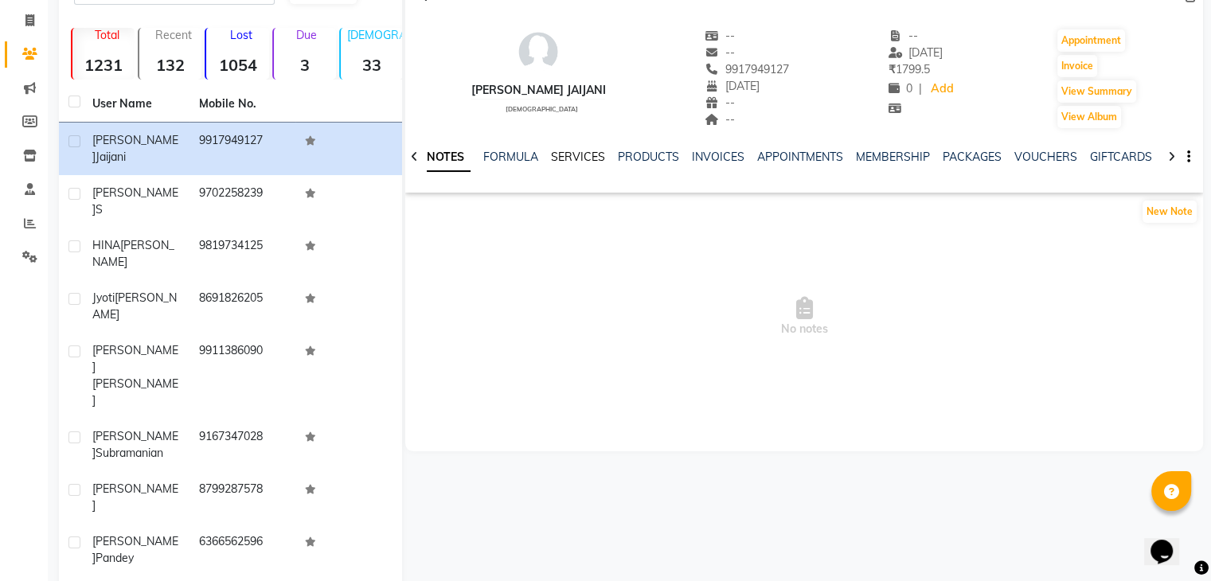
click at [579, 162] on link "SERVICES" at bounding box center [578, 157] width 54 height 14
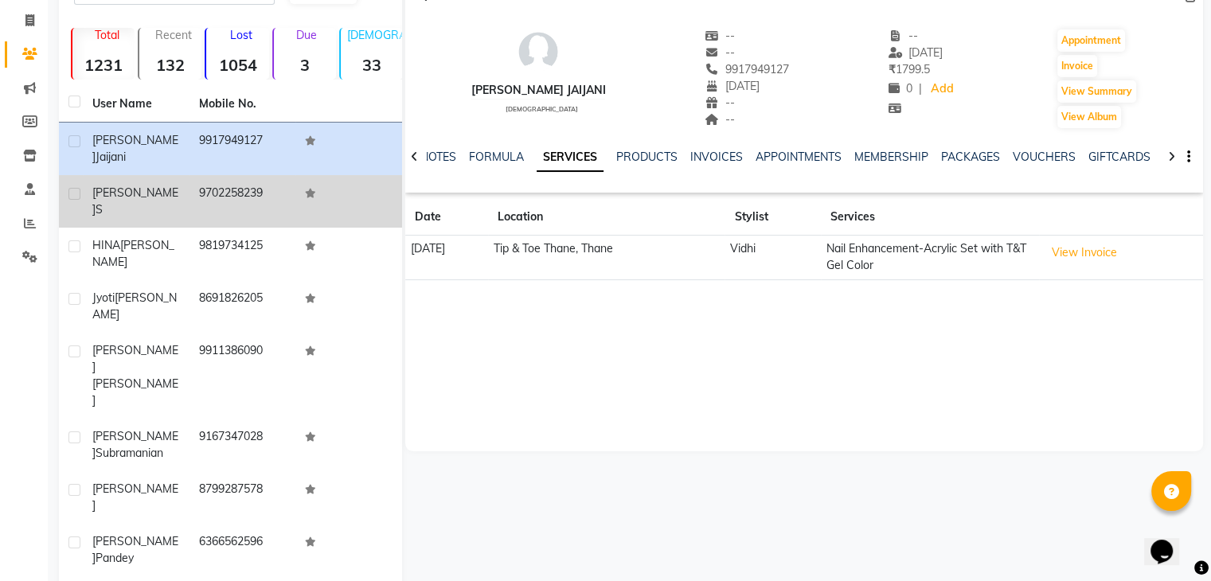
click at [237, 195] on td "9702258239" at bounding box center [242, 201] width 107 height 53
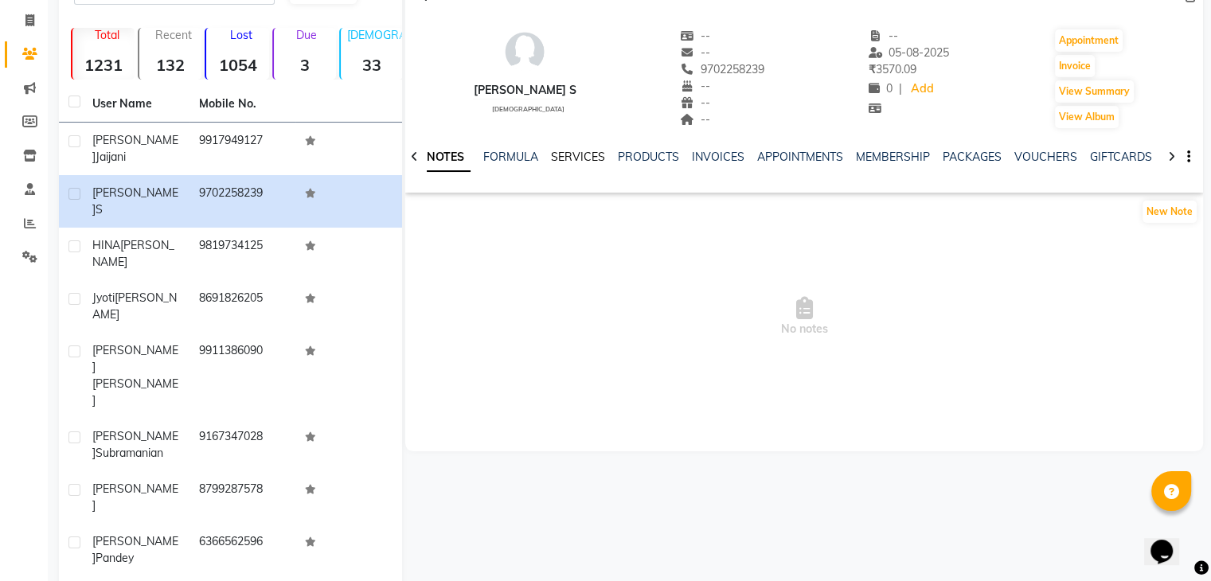
click at [556, 155] on link "SERVICES" at bounding box center [578, 157] width 54 height 14
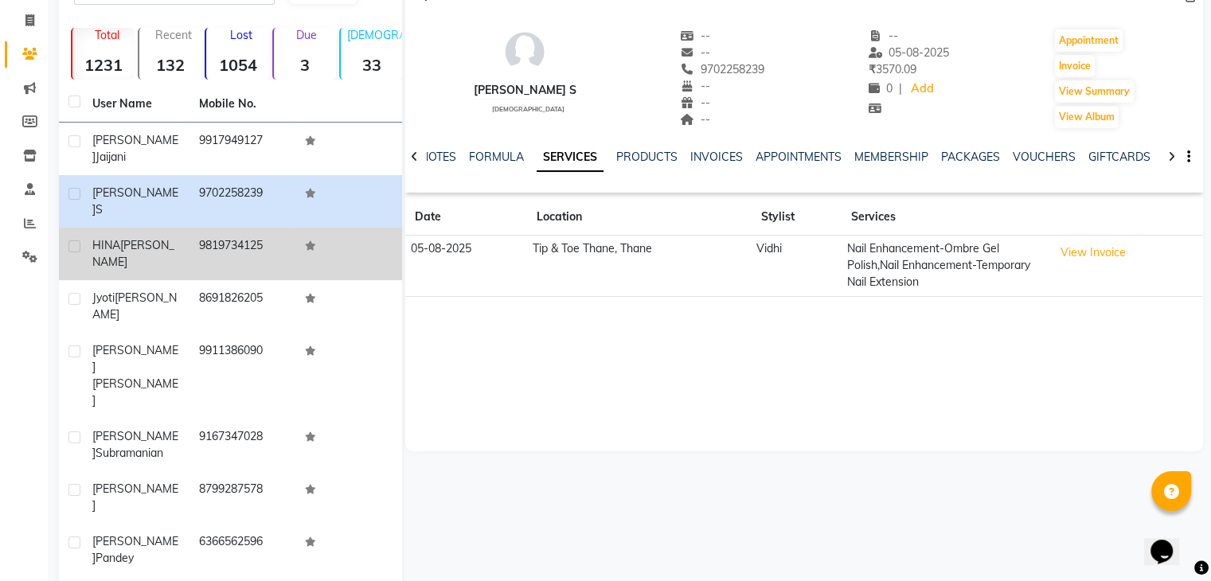
click at [159, 237] on div "[PERSON_NAME]" at bounding box center [136, 253] width 88 height 33
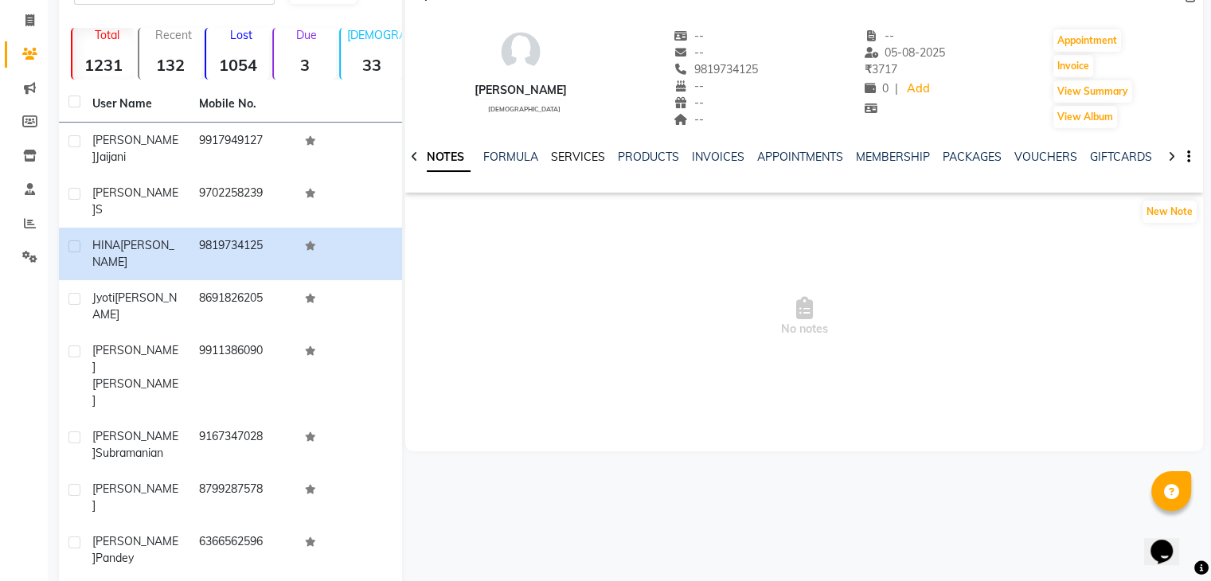
click at [576, 152] on link "SERVICES" at bounding box center [578, 157] width 54 height 14
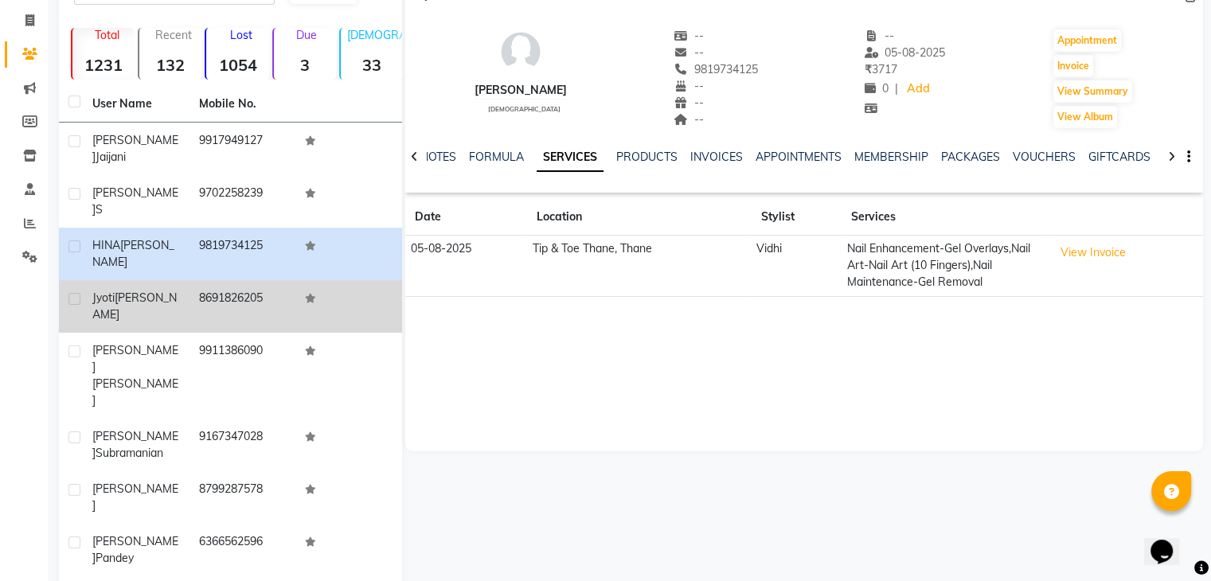
click at [146, 283] on td "[PERSON_NAME]" at bounding box center [136, 306] width 107 height 53
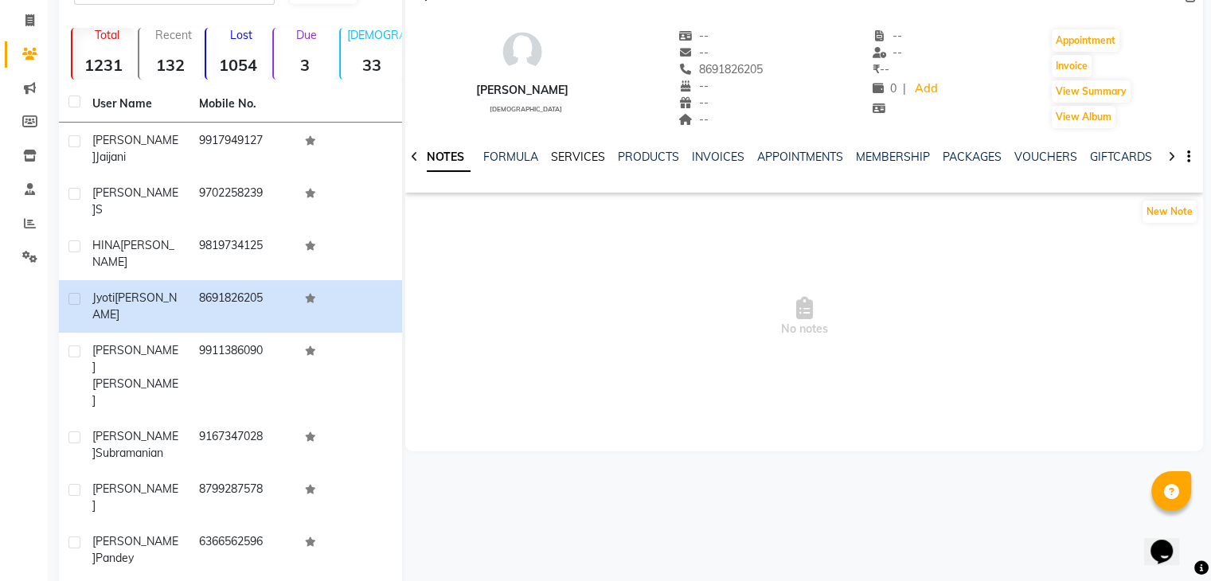
click at [583, 151] on link "SERVICES" at bounding box center [578, 157] width 54 height 14
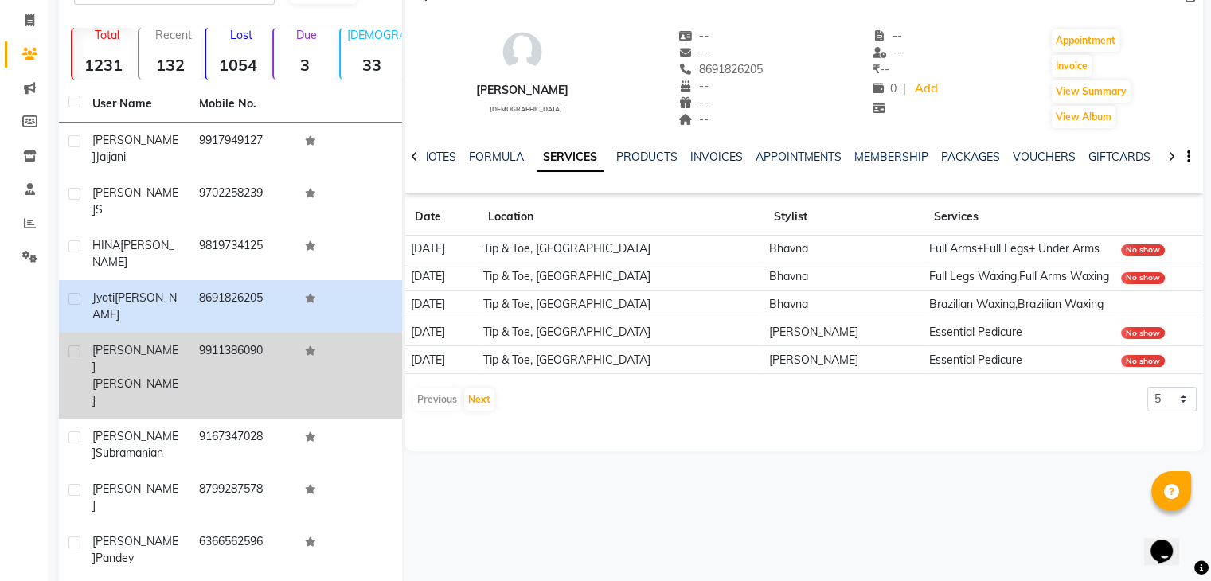
click at [211, 333] on td "9911386090" at bounding box center [242, 376] width 107 height 86
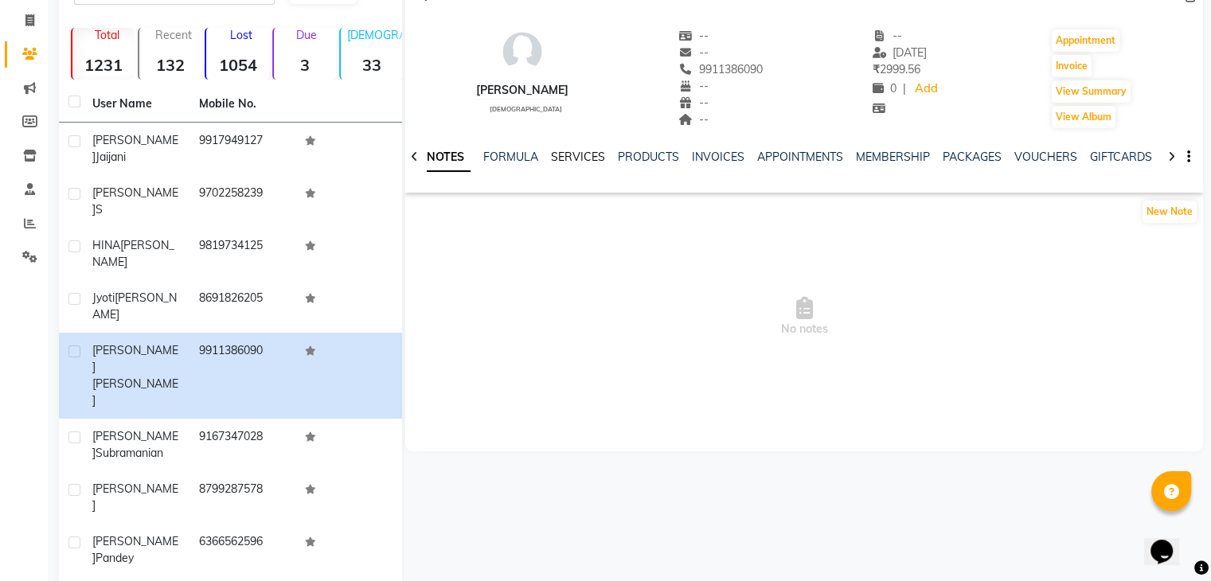
click at [573, 160] on link "SERVICES" at bounding box center [578, 157] width 54 height 14
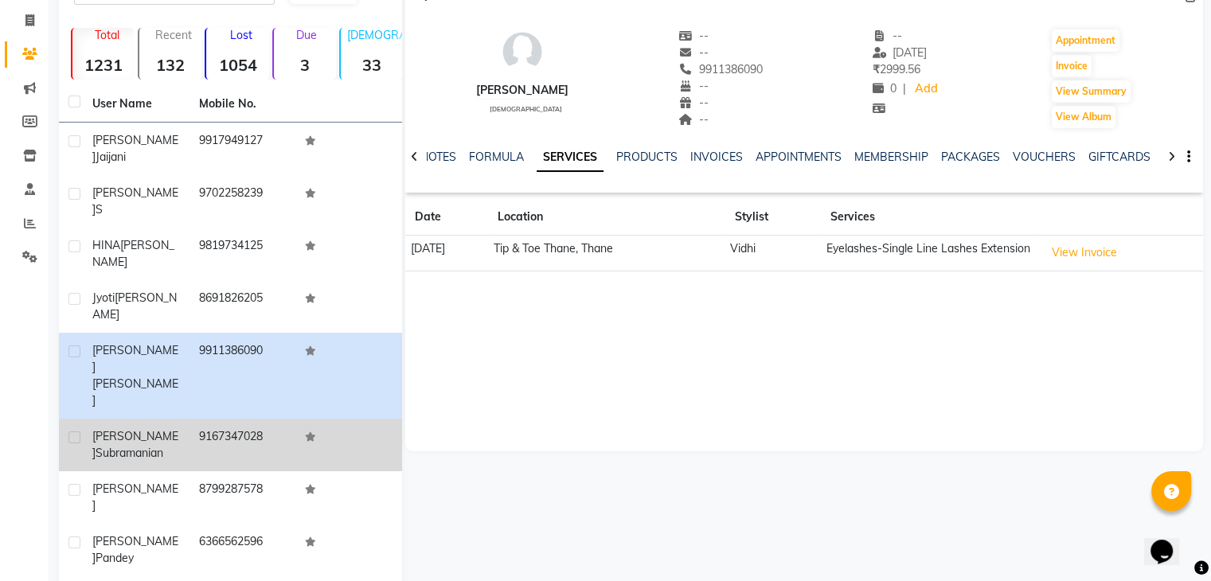
click at [143, 446] on span "Subramanian" at bounding box center [130, 453] width 68 height 14
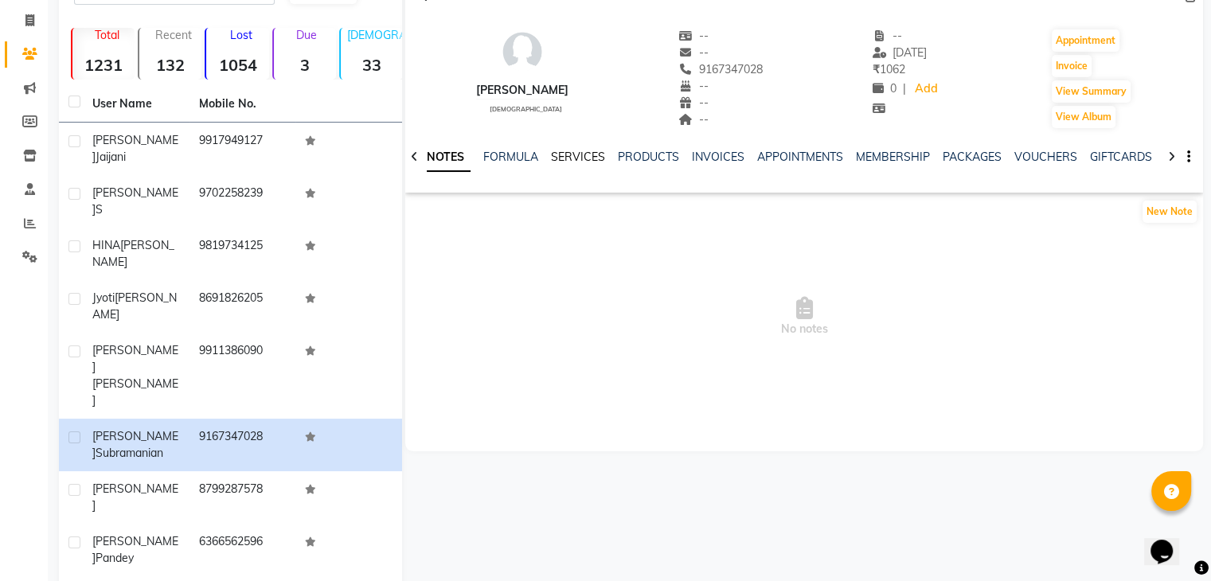
click at [571, 154] on link "SERVICES" at bounding box center [578, 157] width 54 height 14
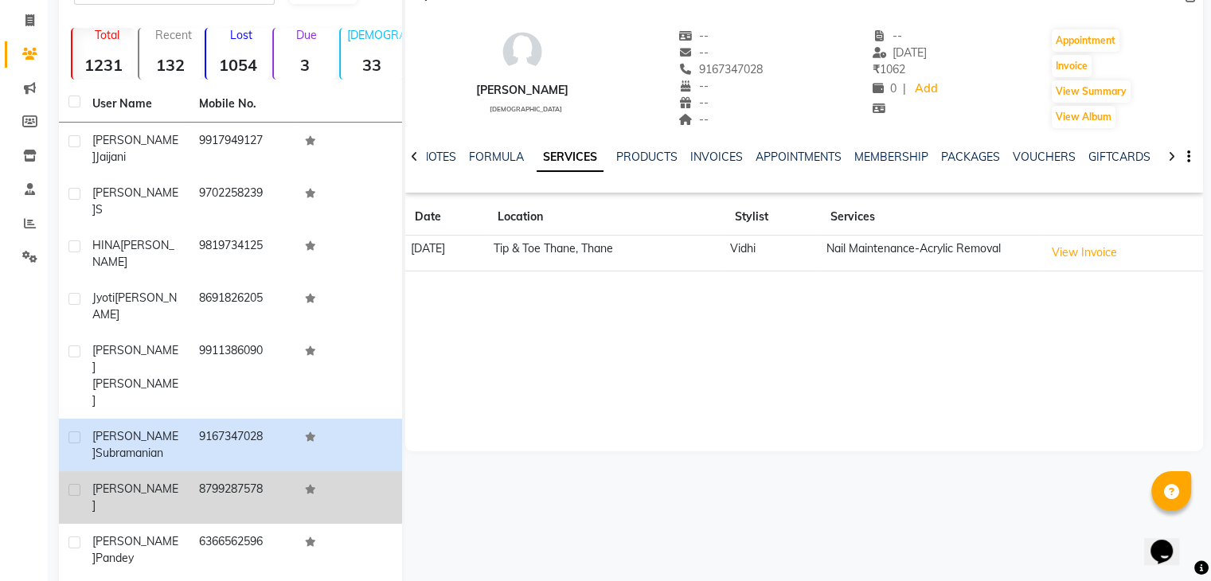
click at [125, 471] on td "[PERSON_NAME]" at bounding box center [136, 497] width 107 height 53
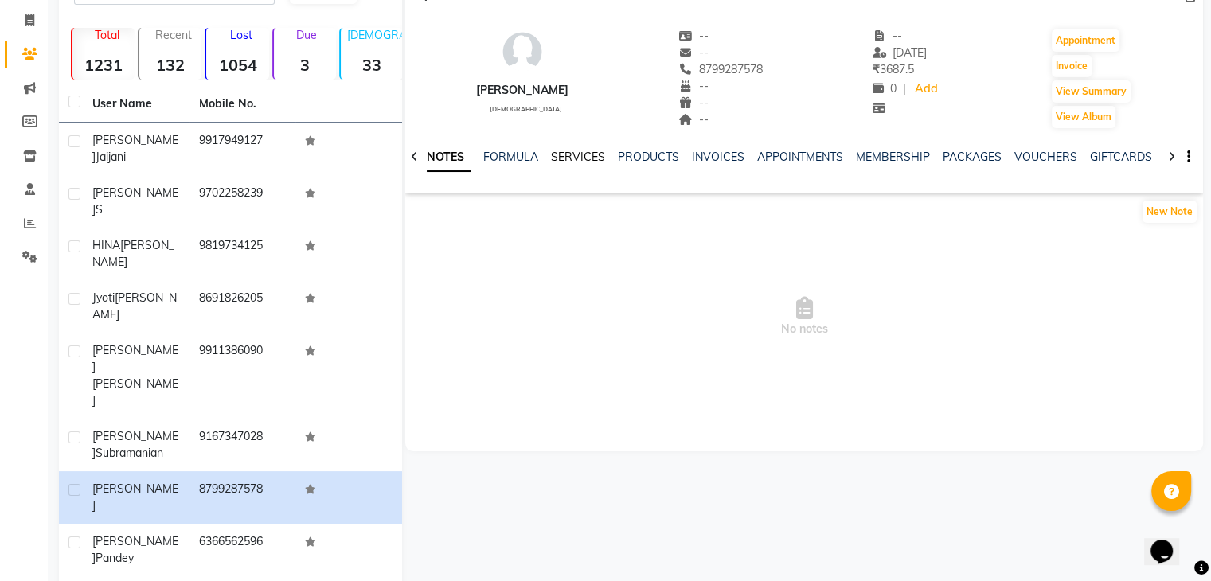
click at [580, 160] on link "SERVICES" at bounding box center [578, 157] width 54 height 14
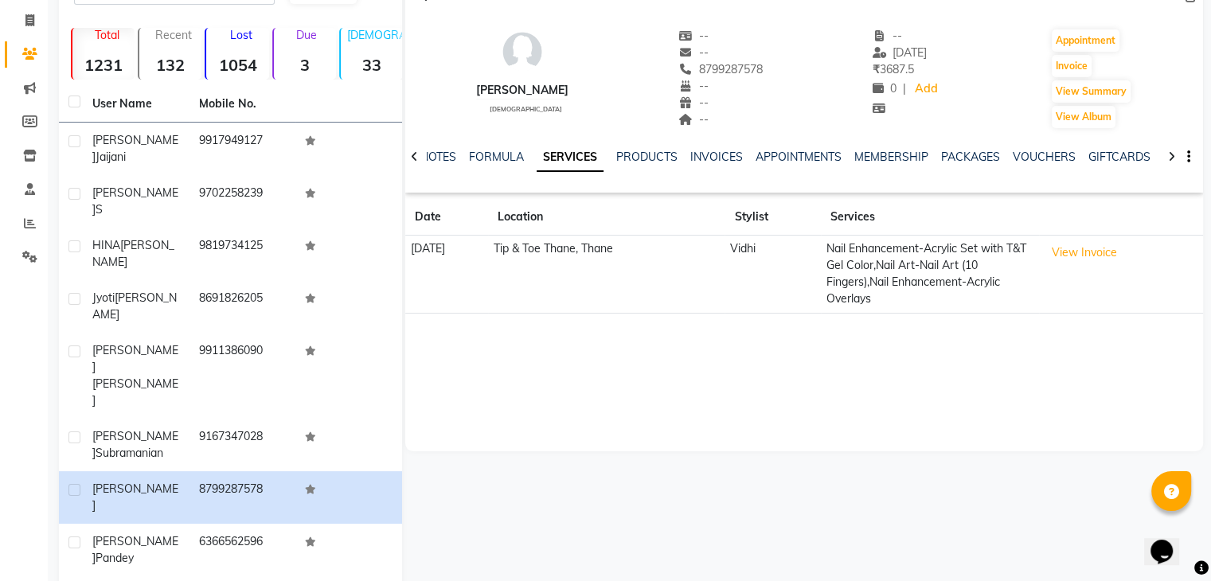
click at [989, 410] on div "[PERSON_NAME] [DEMOGRAPHIC_DATA] -- -- 8799287578 -- -- -- -- [DATE] ₹ 3687.5 0…" at bounding box center [804, 213] width 798 height 478
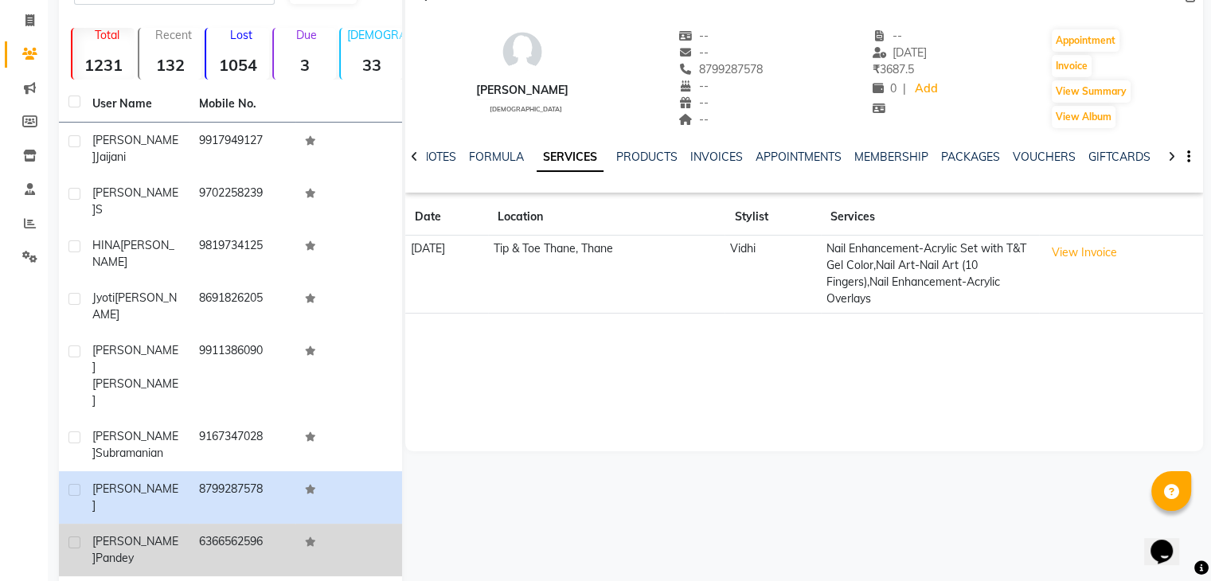
click at [134, 551] on span "Pandey" at bounding box center [115, 558] width 38 height 14
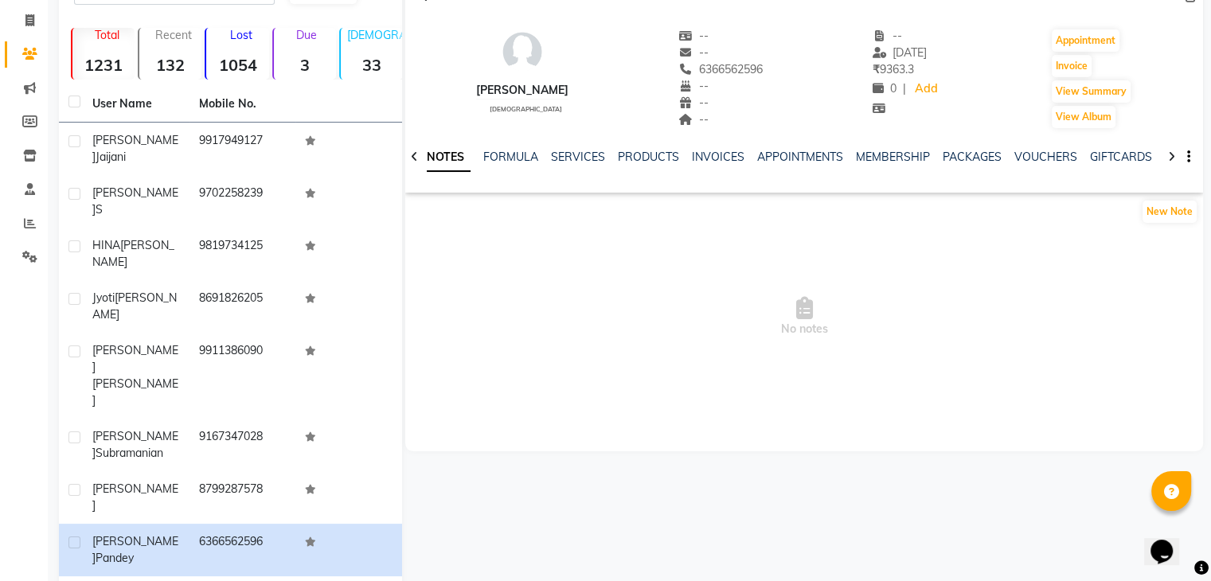
click at [588, 149] on div "SERVICES" at bounding box center [578, 157] width 54 height 17
click at [589, 161] on link "SERVICES" at bounding box center [578, 157] width 54 height 14
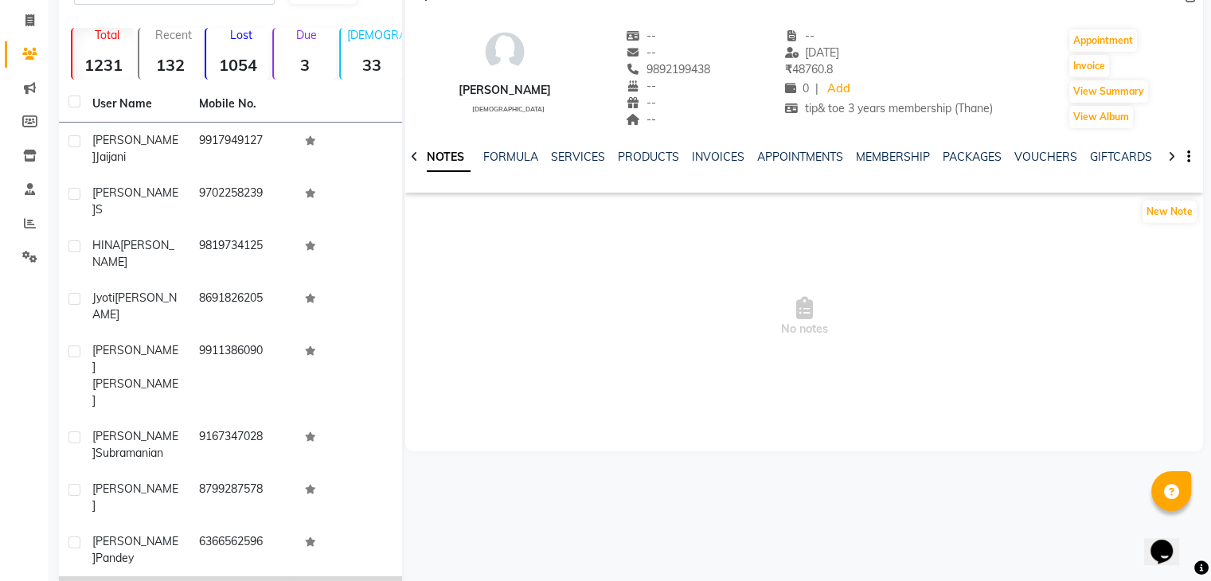
drag, startPoint x: 182, startPoint y: 484, endPoint x: 189, endPoint y: 485, distance: 8.0
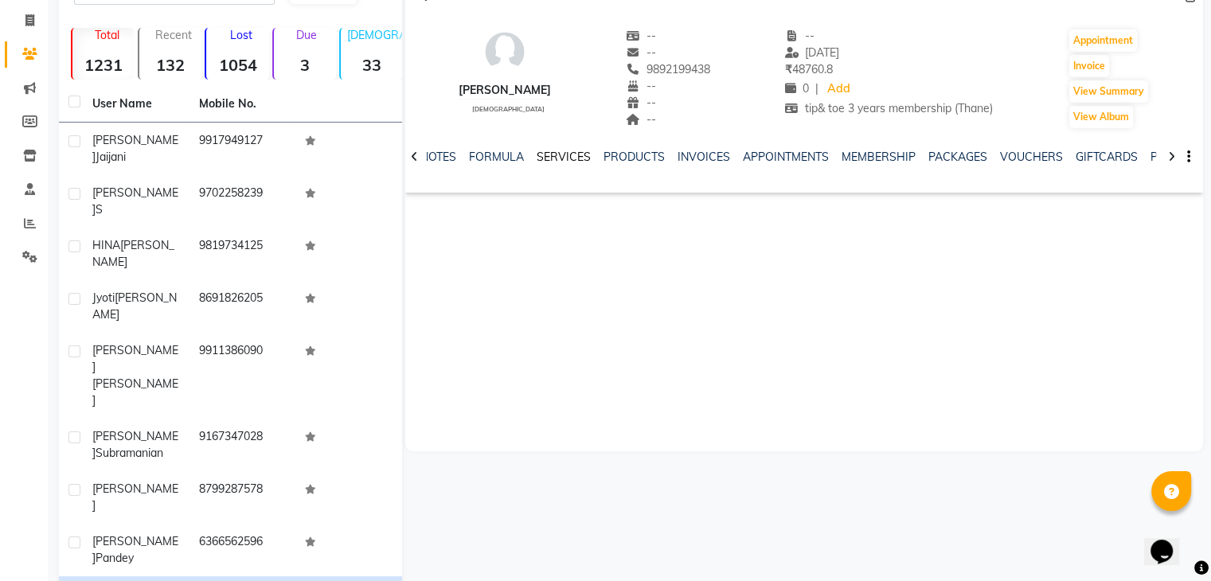
click at [574, 157] on link "SERVICES" at bounding box center [564, 157] width 54 height 14
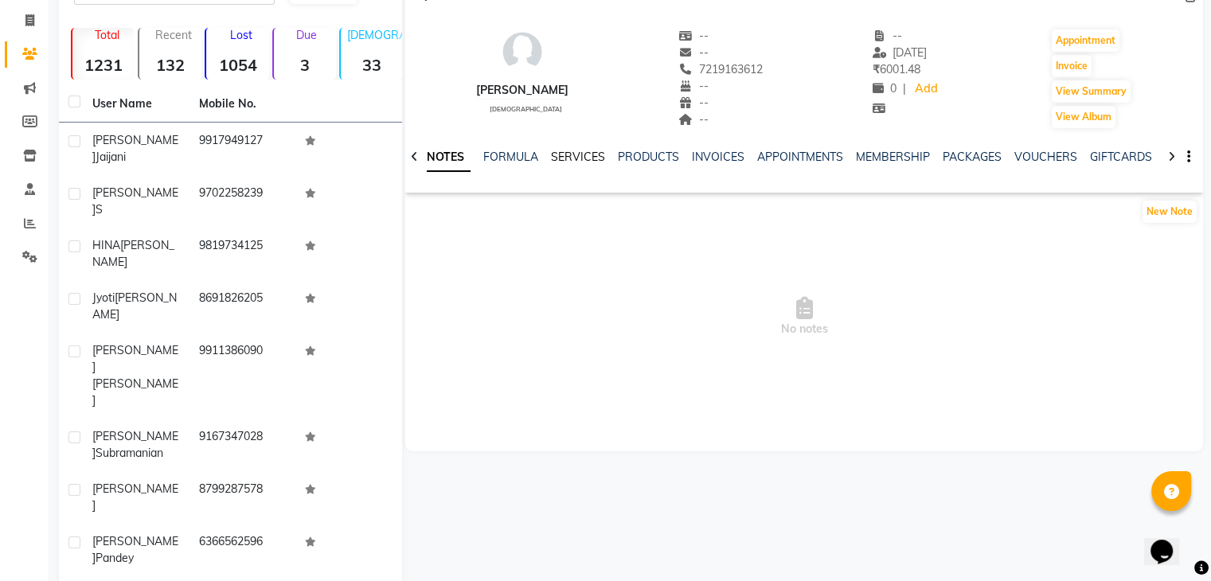
click at [575, 160] on link "SERVICES" at bounding box center [578, 157] width 54 height 14
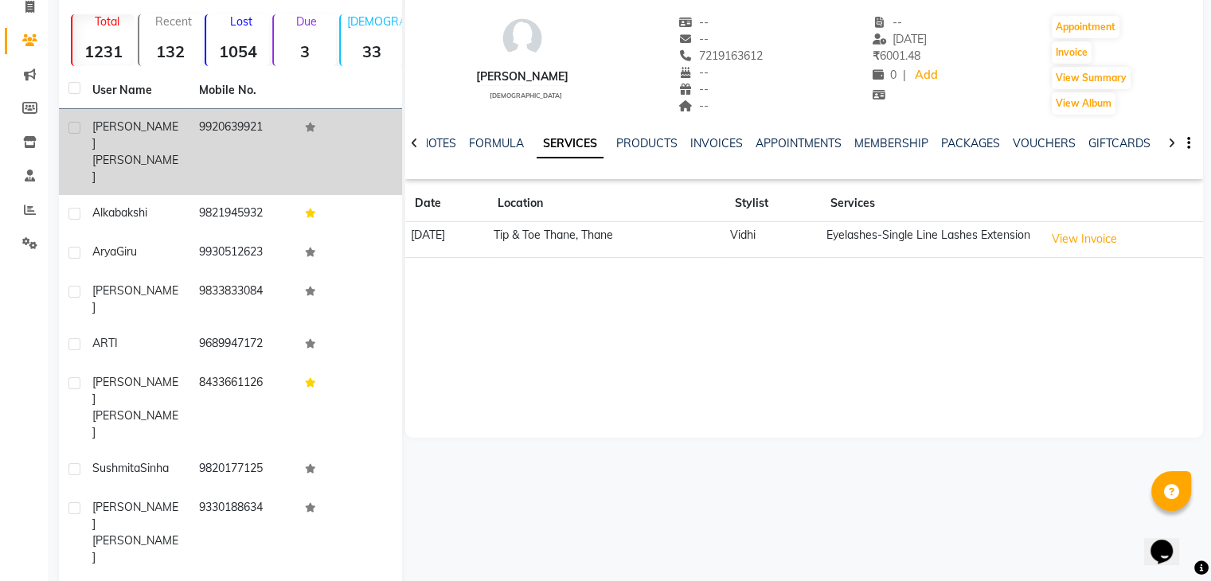
click at [236, 141] on td "9920639921" at bounding box center [242, 152] width 107 height 86
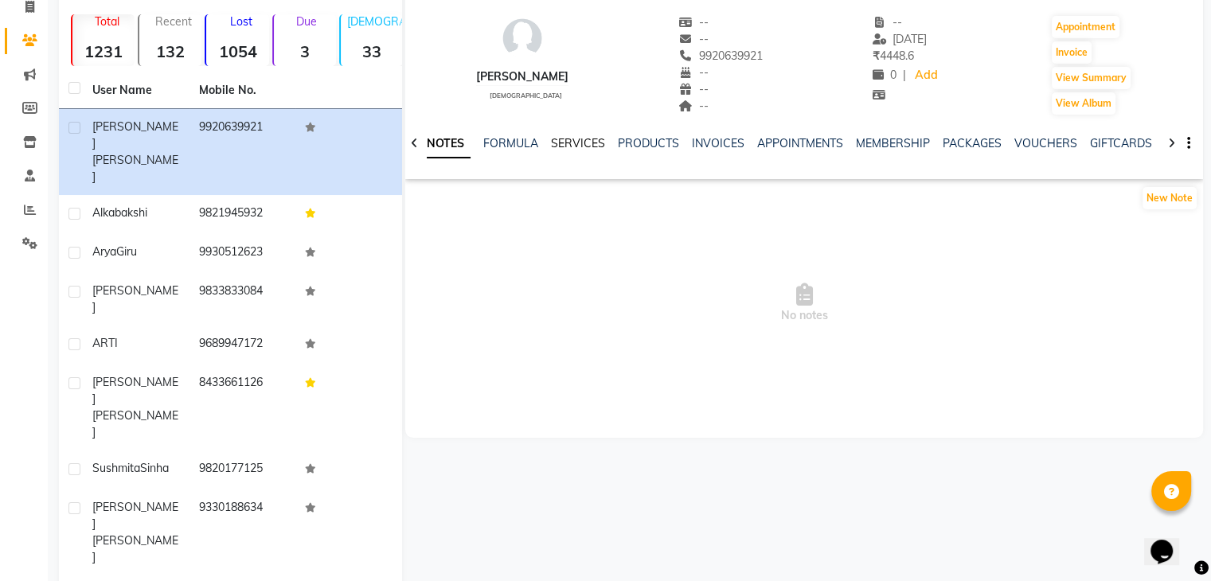
click at [570, 143] on link "SERVICES" at bounding box center [578, 143] width 54 height 14
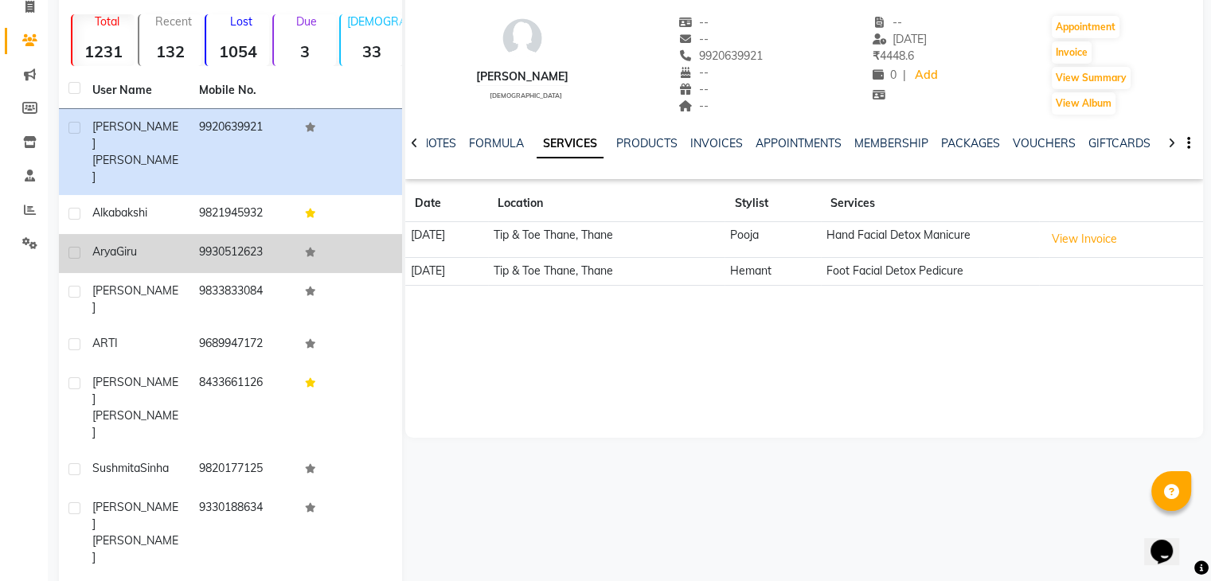
click at [164, 244] on div "[PERSON_NAME]" at bounding box center [136, 252] width 88 height 17
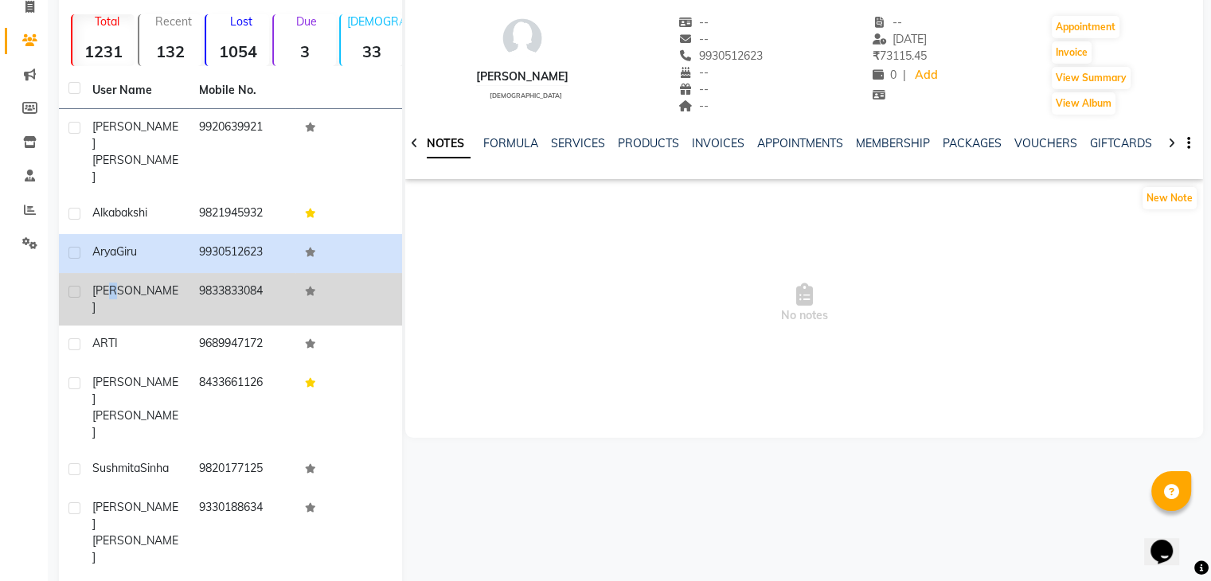
click at [114, 283] on span "[PERSON_NAME]" at bounding box center [135, 298] width 86 height 31
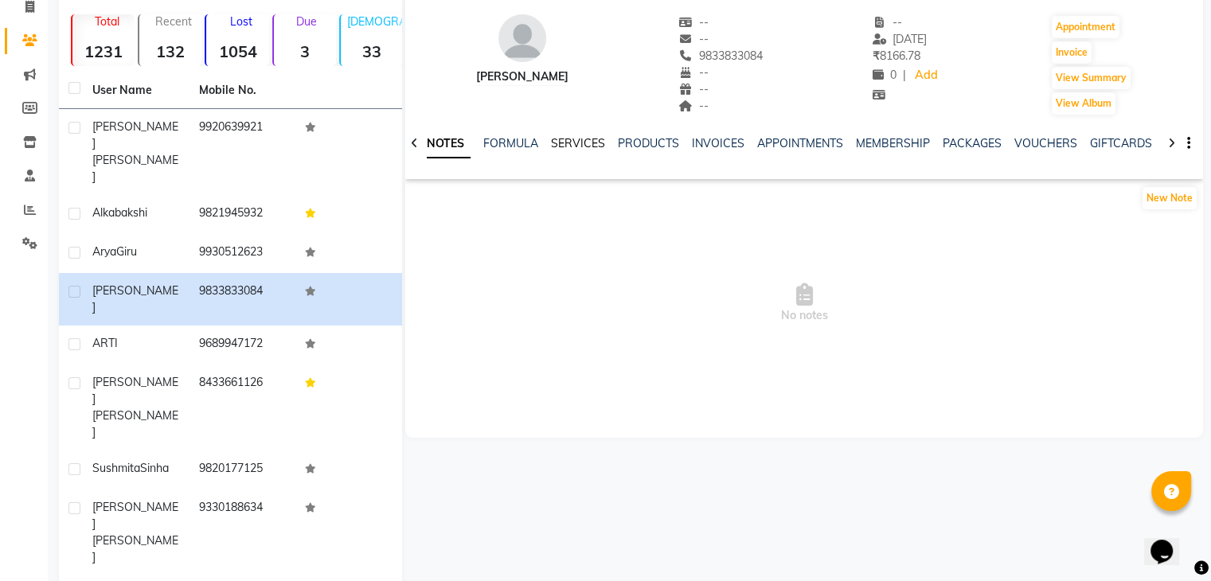
click at [599, 143] on ul "NOTES FORMULA SERVICES PRODUCTS INVOICES APPOINTMENTS MEMBERSHIP PACKAGES VOUCH…" at bounding box center [925, 143] width 1011 height 17
click at [587, 141] on link "SERVICES" at bounding box center [578, 143] width 54 height 14
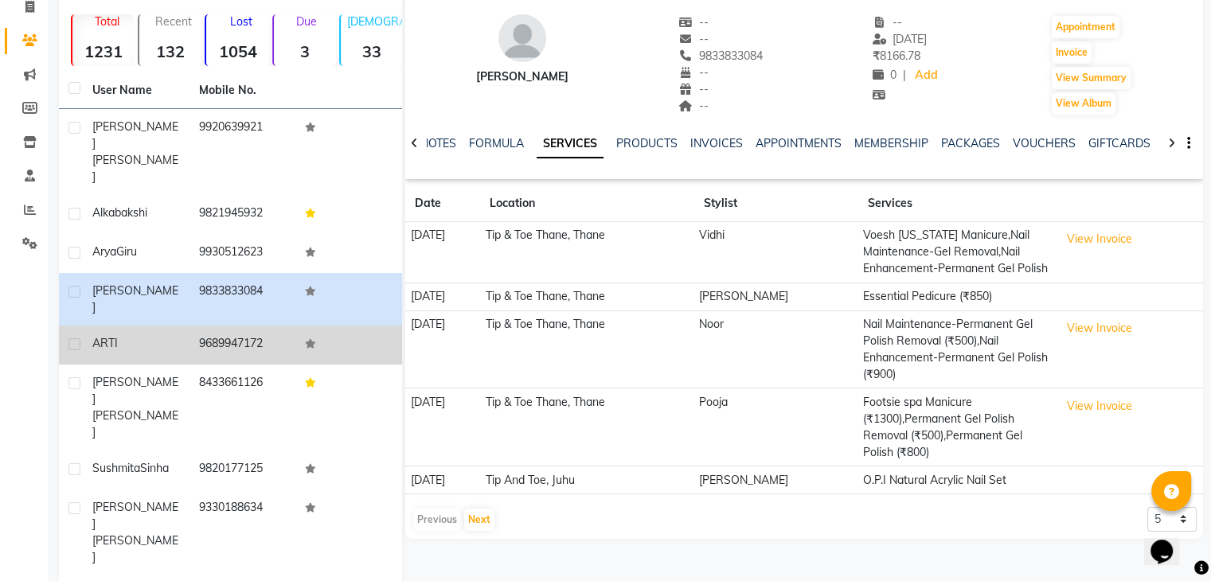
click at [236, 326] on td "9689947172" at bounding box center [242, 345] width 107 height 39
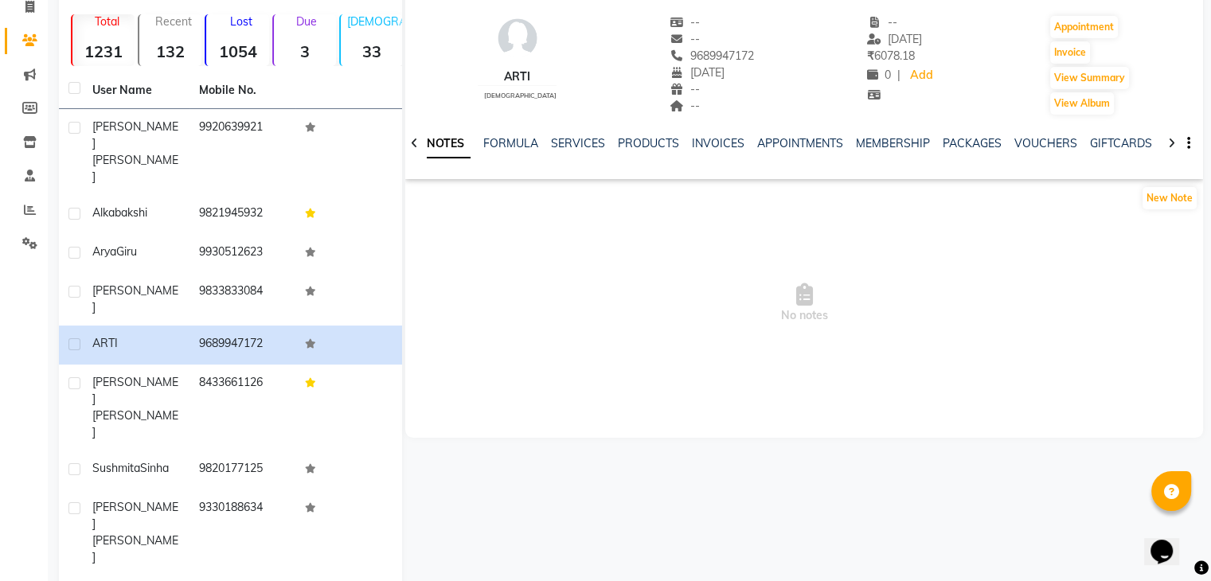
click at [582, 135] on div "SERVICES" at bounding box center [578, 143] width 54 height 17
click at [589, 146] on link "SERVICES" at bounding box center [578, 143] width 54 height 14
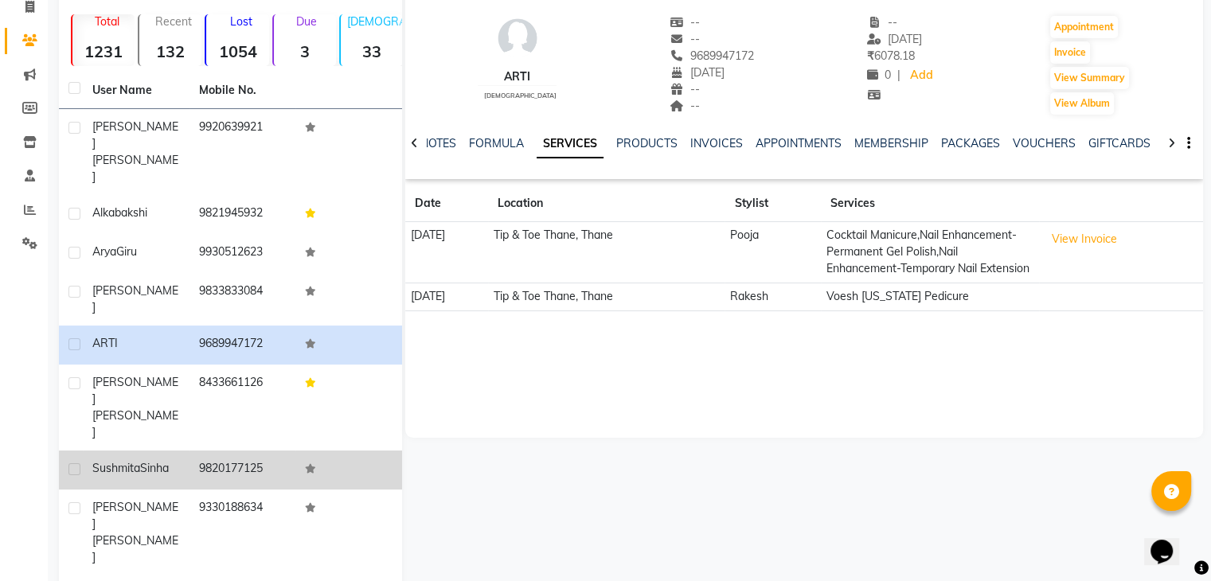
click at [150, 451] on td "[PERSON_NAME]" at bounding box center [136, 470] width 107 height 39
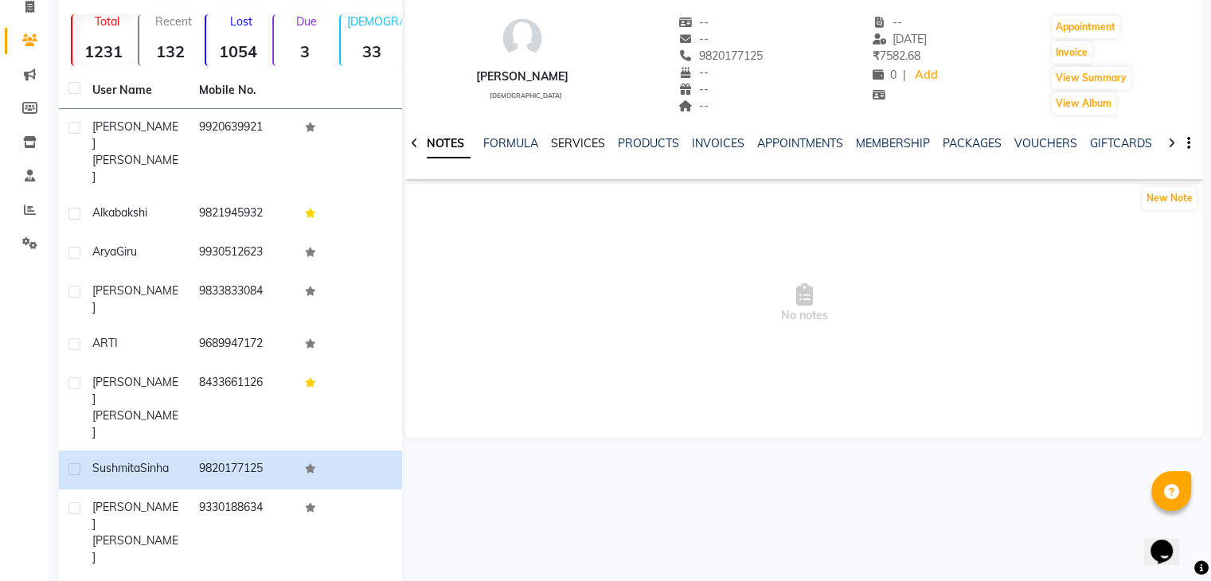
click at [582, 144] on link "SERVICES" at bounding box center [578, 143] width 54 height 14
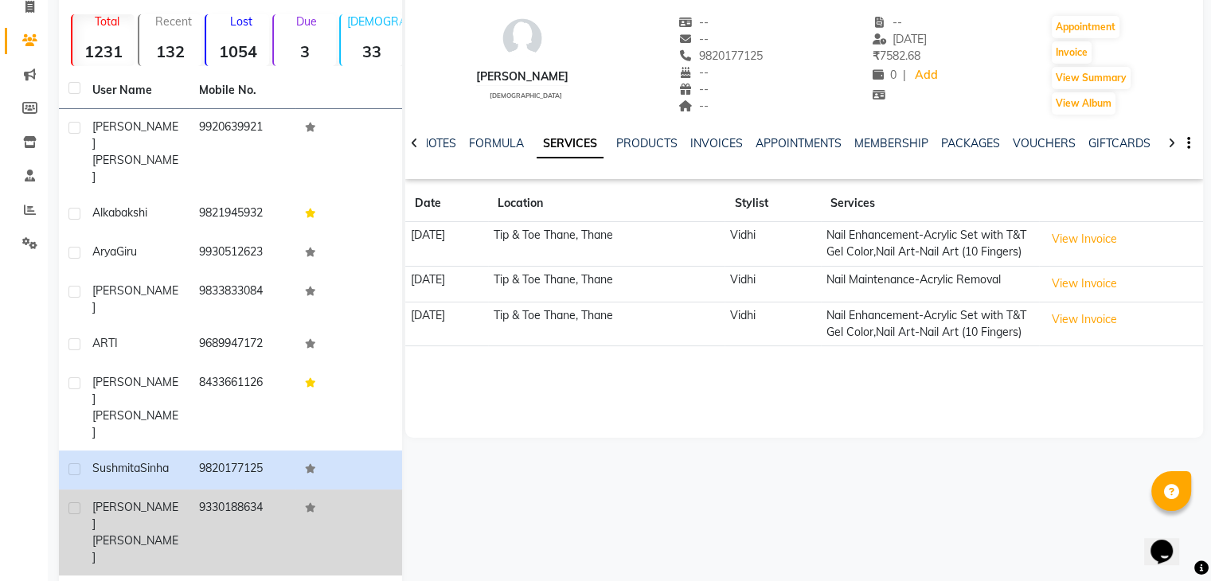
click at [181, 490] on td "[PERSON_NAME]" at bounding box center [136, 533] width 107 height 86
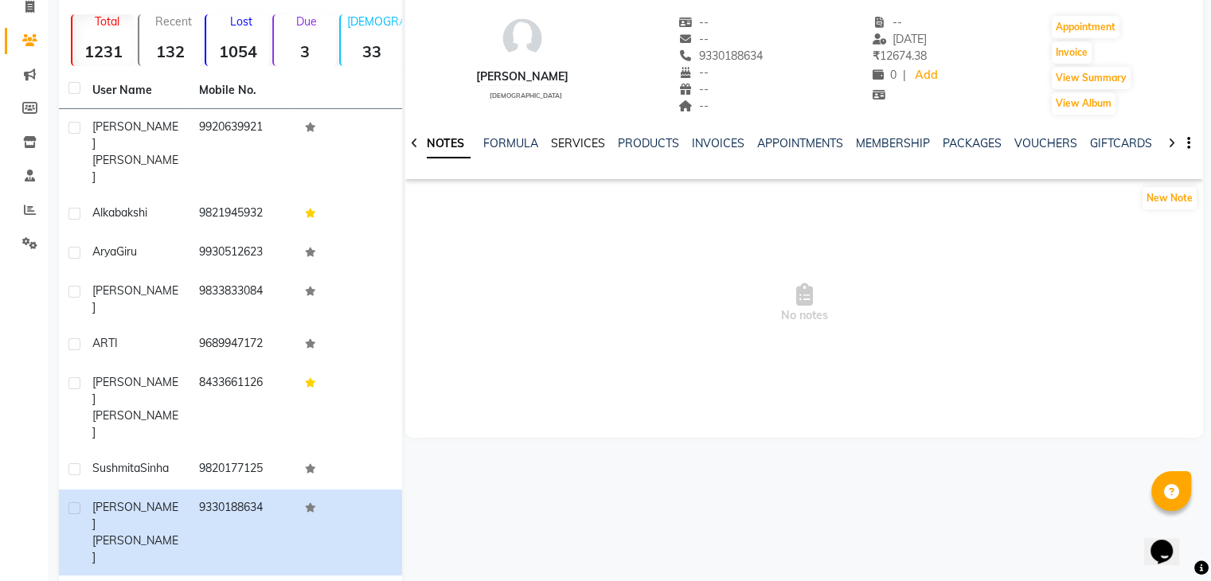
click at [576, 141] on link "SERVICES" at bounding box center [578, 143] width 54 height 14
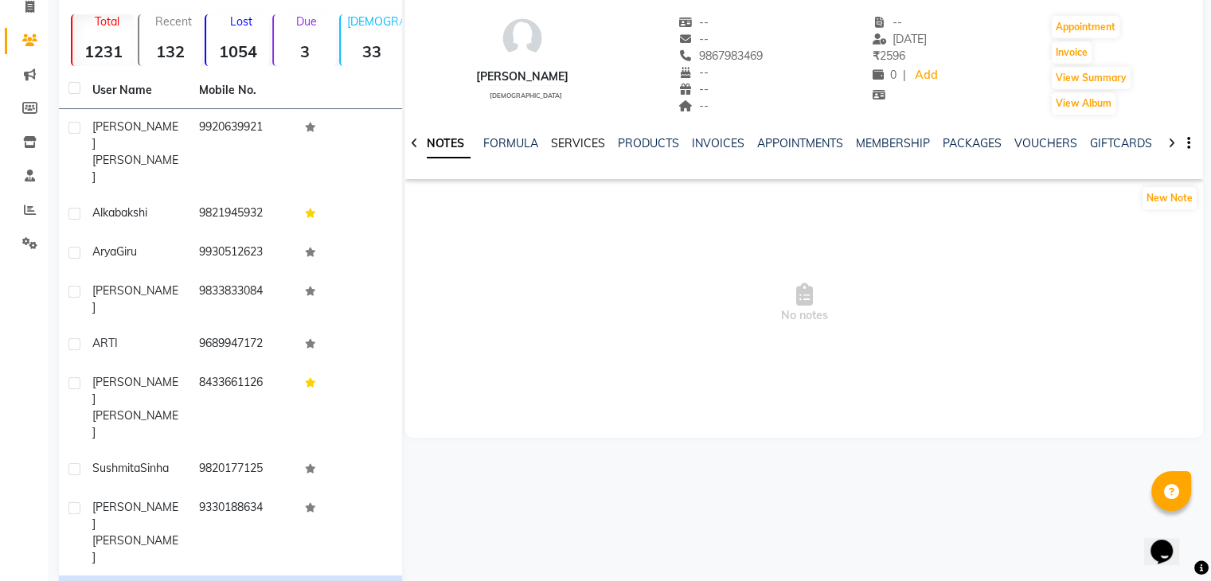
click at [557, 138] on link "SERVICES" at bounding box center [578, 143] width 54 height 14
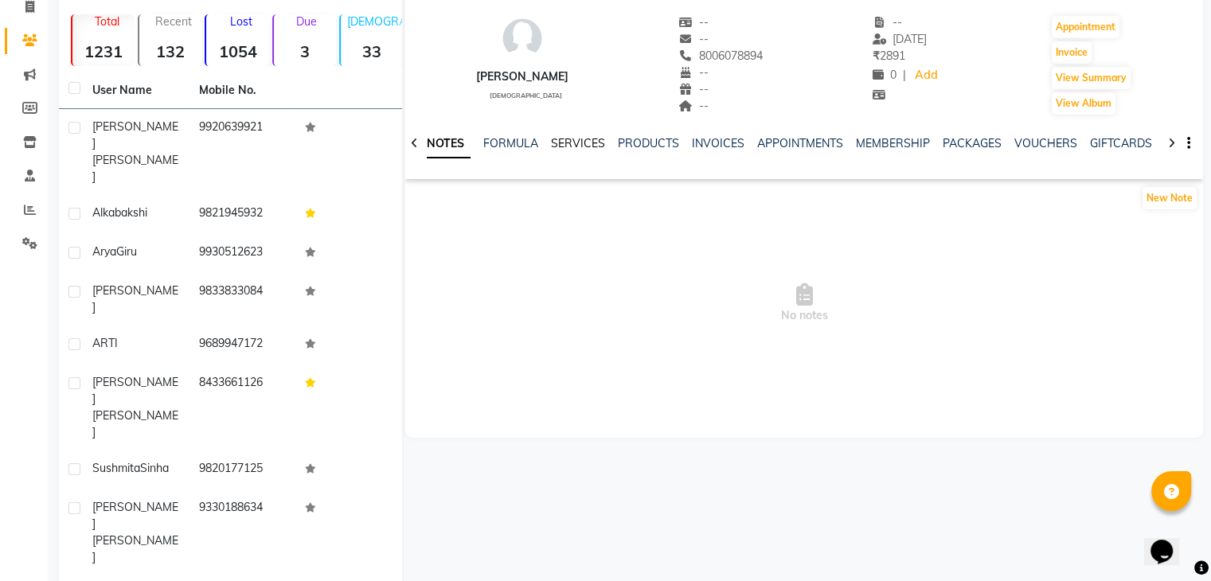
click at [599, 148] on link "SERVICES" at bounding box center [578, 143] width 54 height 14
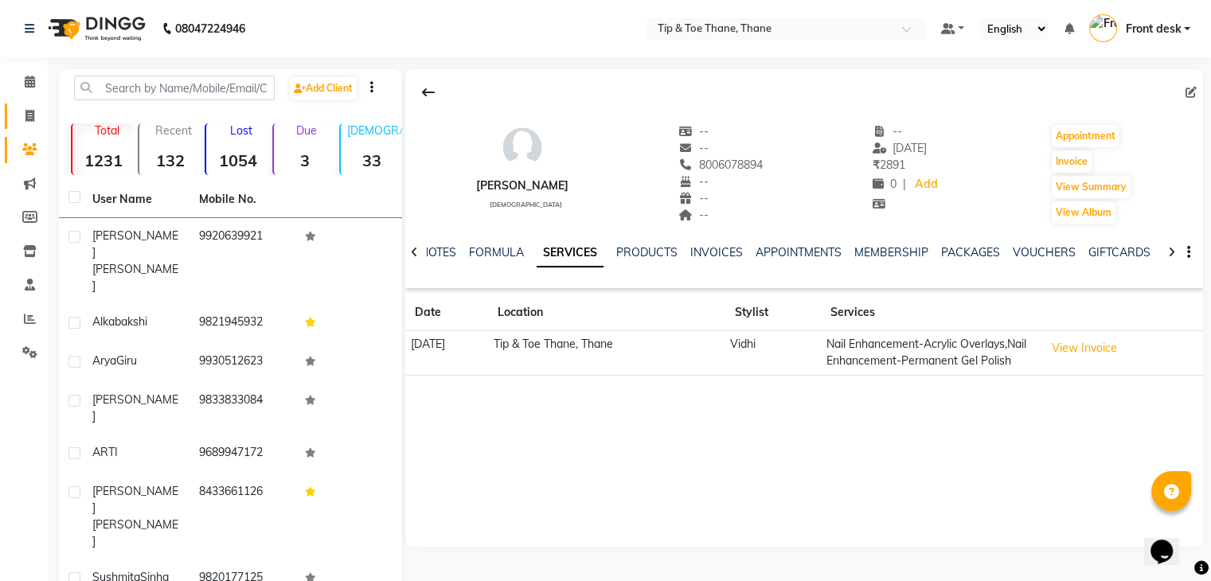
click at [13, 109] on link "Invoice" at bounding box center [24, 116] width 38 height 26
select select "5603"
select select "service"
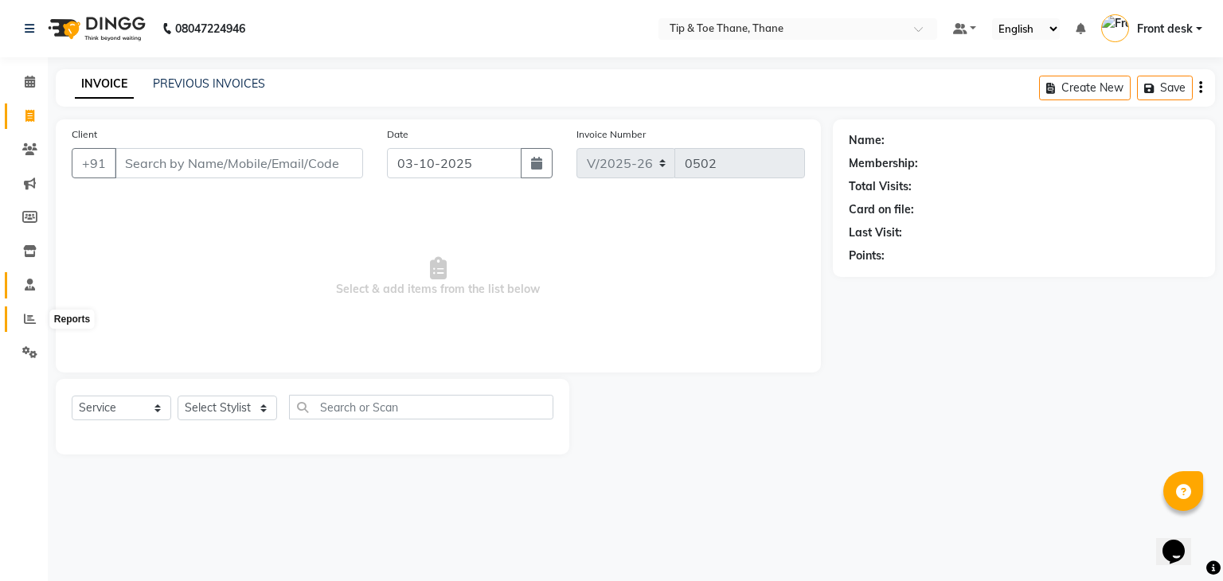
click at [22, 322] on span at bounding box center [30, 319] width 28 height 18
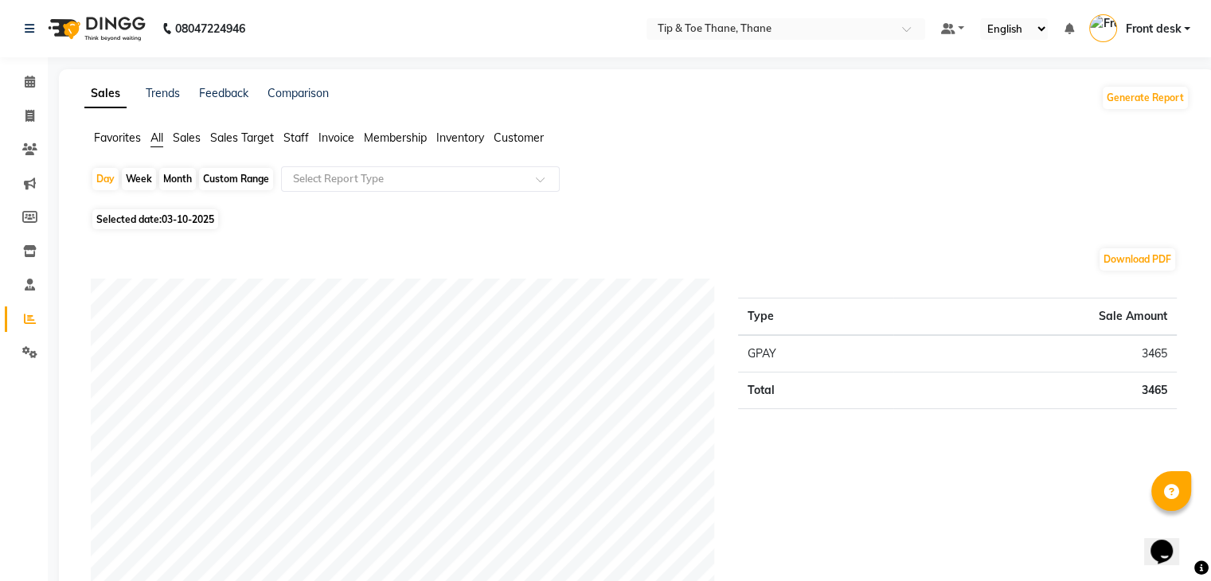
click at [246, 141] on span "Sales Target" at bounding box center [242, 138] width 64 height 14
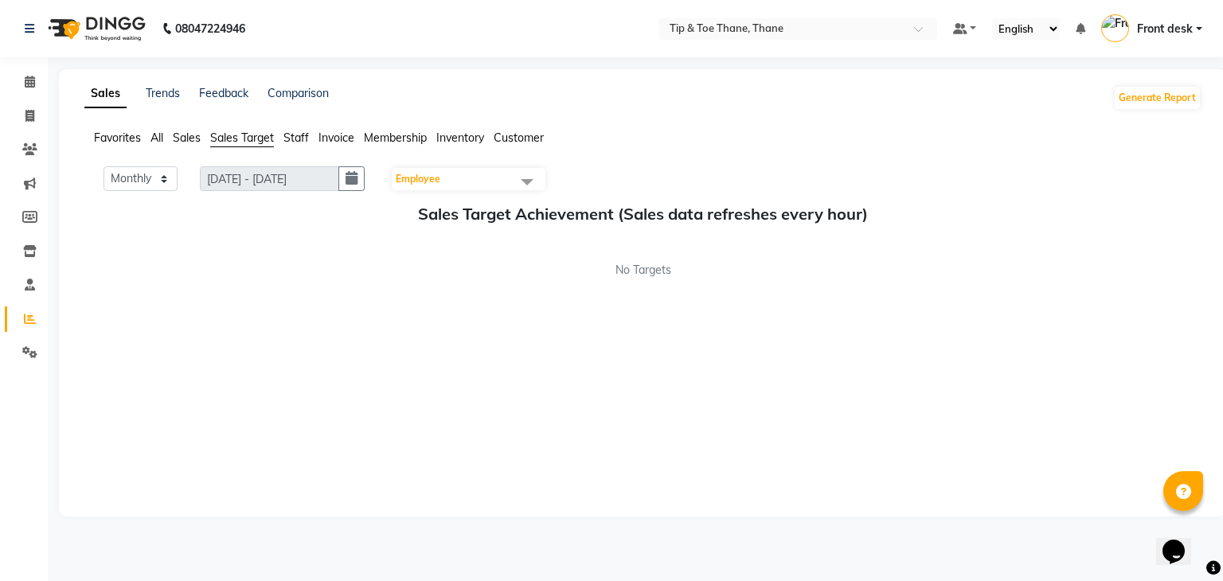
click at [182, 137] on span "Sales" at bounding box center [187, 138] width 28 height 14
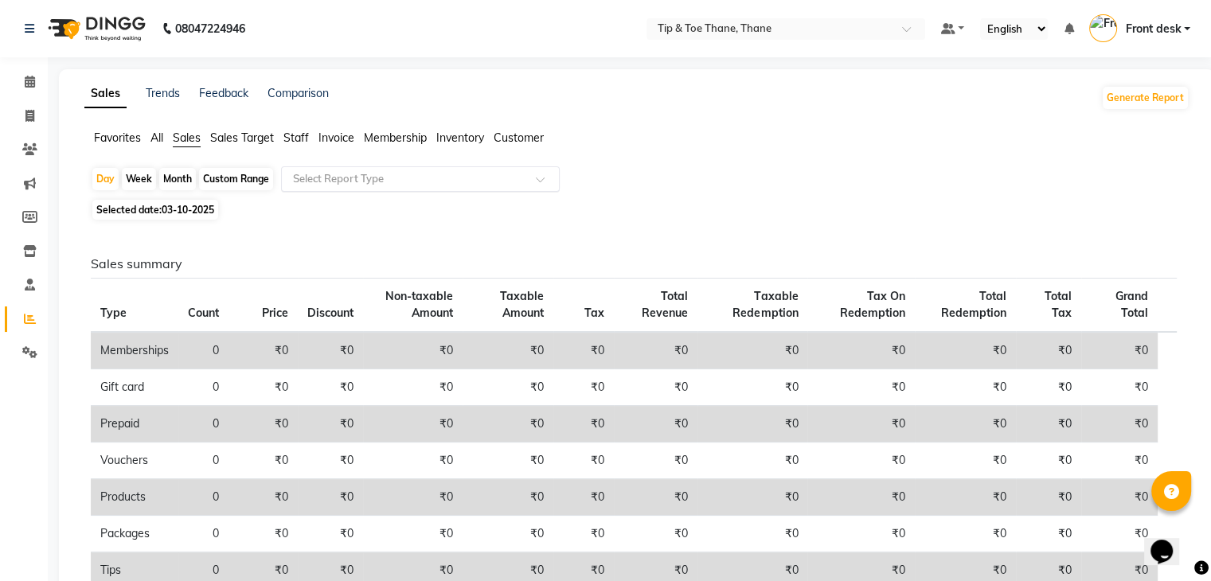
click at [347, 177] on input "text" at bounding box center [404, 179] width 229 height 16
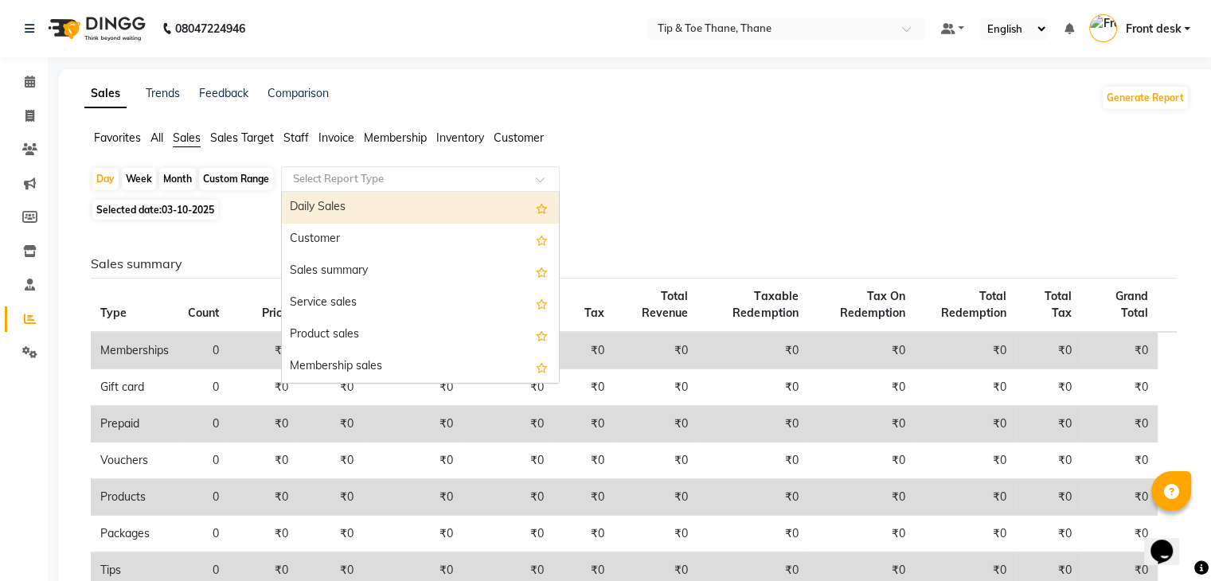
click at [347, 207] on div "Daily Sales" at bounding box center [420, 208] width 277 height 32
select select "full_report"
select select "pdf"
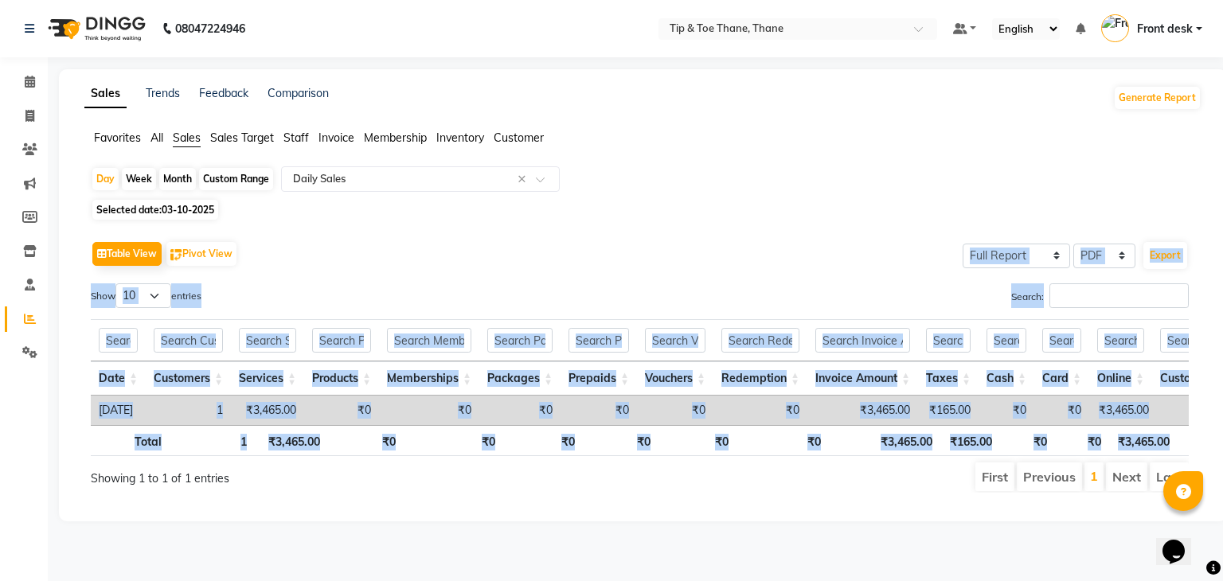
drag, startPoint x: 219, startPoint y: 265, endPoint x: 55, endPoint y: 559, distance: 336.4
click at [34, 545] on app-home "08047224946 Select Location × Tip & Toe Thane, Thane Default Panel My Panel Eng…" at bounding box center [611, 272] width 1223 height 545
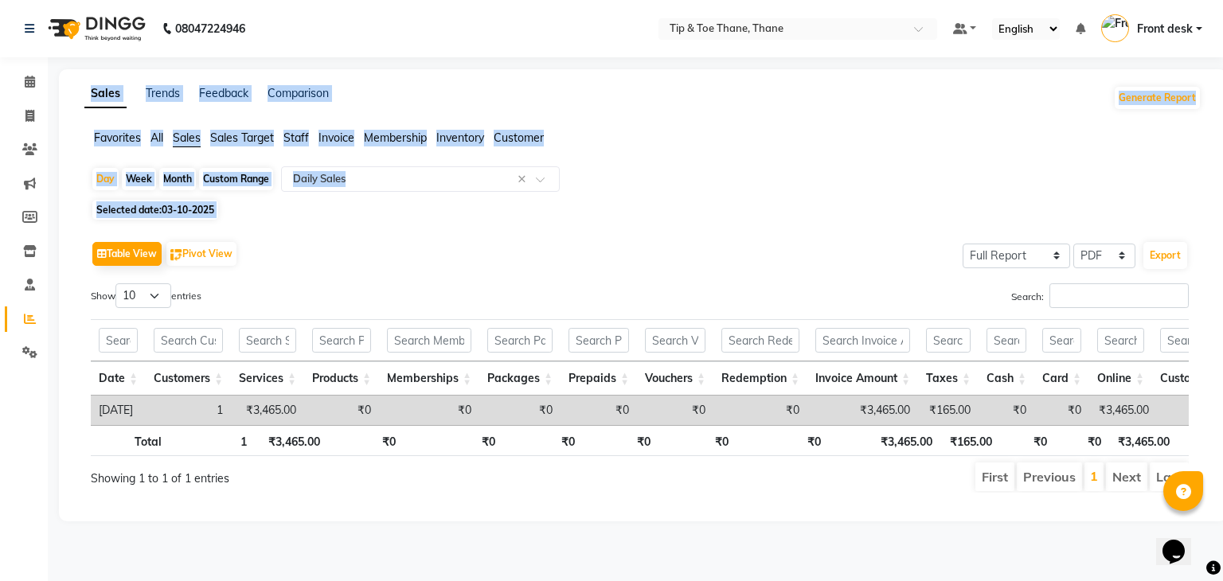
click at [216, 239] on div "Table View Pivot View Select Full Report Filtered Report Select CSV PDF Export" at bounding box center [640, 253] width 1098 height 33
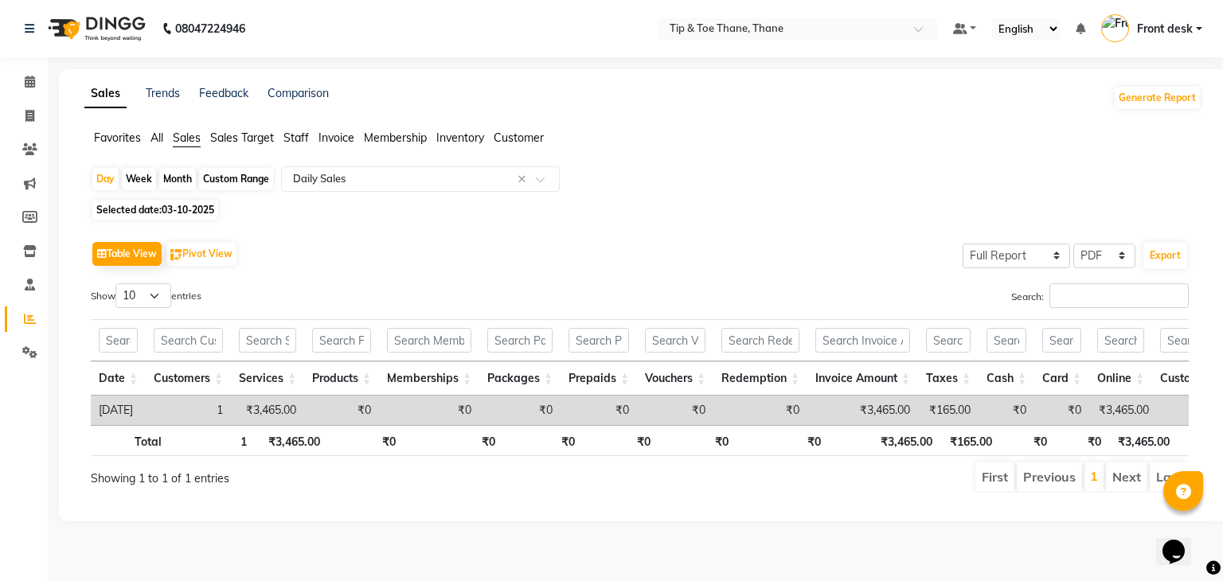
click at [258, 175] on div "Custom Range" at bounding box center [236, 179] width 74 height 22
select select "10"
select select "2025"
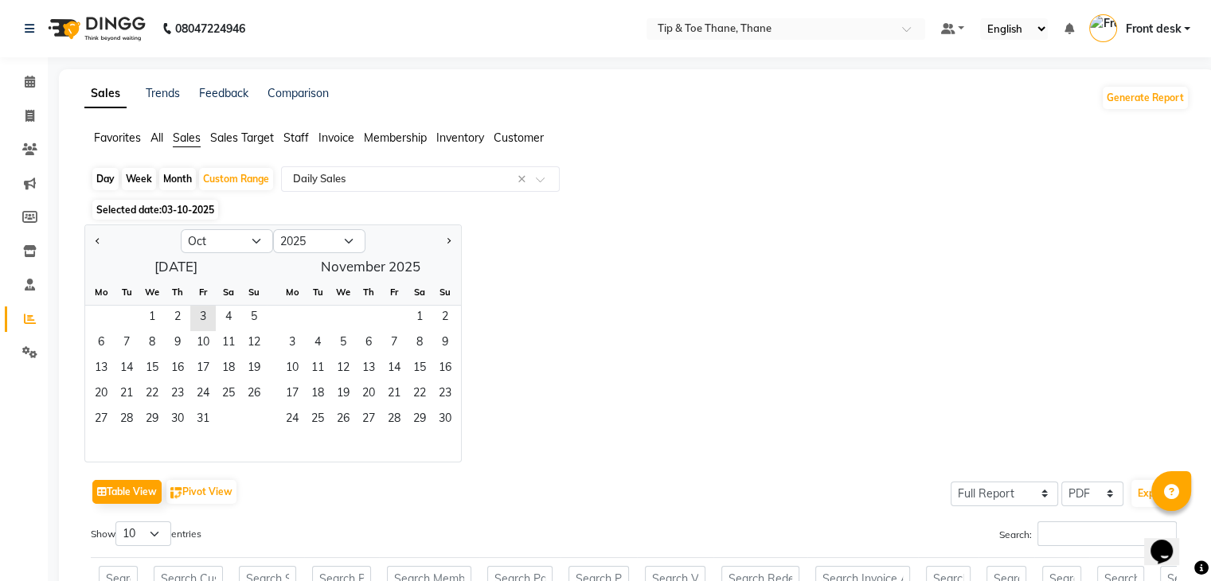
click at [199, 216] on span "03-10-2025" at bounding box center [188, 210] width 53 height 12
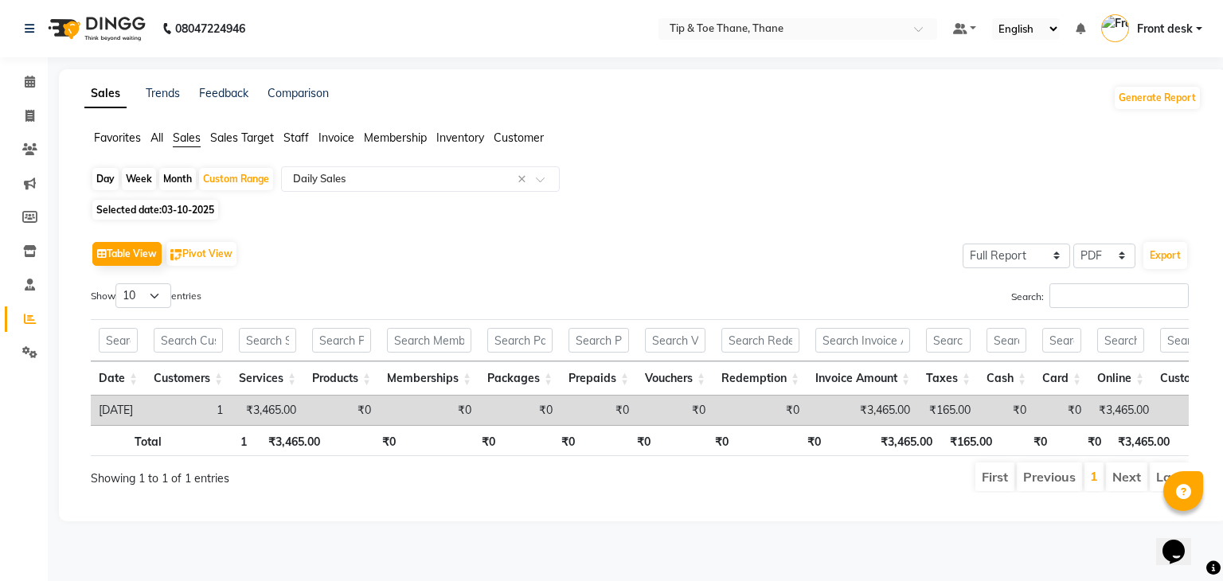
click at [195, 209] on span "03-10-2025" at bounding box center [188, 210] width 53 height 12
select select "10"
select select "2025"
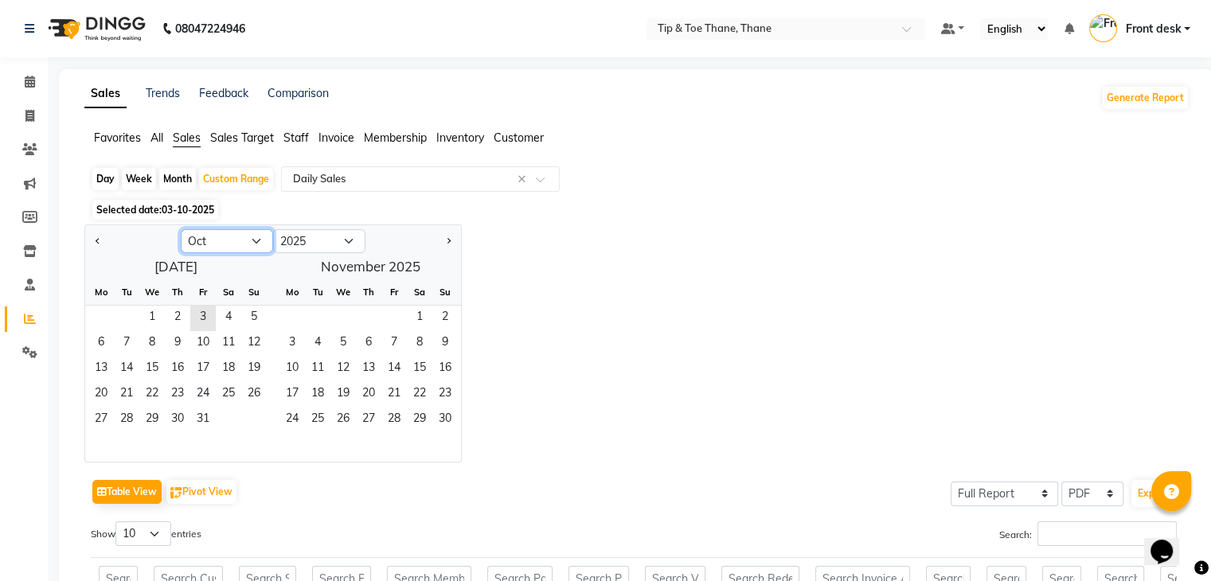
click at [234, 243] on select "Jan Feb Mar Apr May Jun [DATE] Aug Sep Oct Nov Dec" at bounding box center [227, 241] width 92 height 24
select select "9"
click at [181, 229] on select "Jan Feb Mar Apr May Jun [DATE] Aug Sep Oct Nov Dec" at bounding box center [227, 241] width 92 height 24
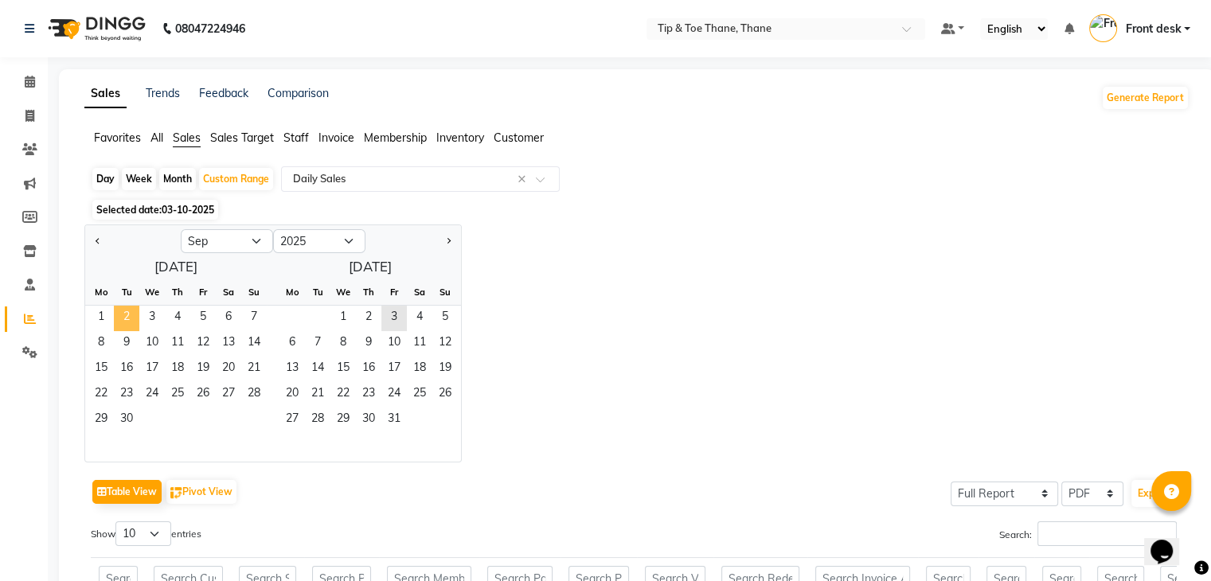
click at [115, 317] on span "2" at bounding box center [126, 318] width 25 height 25
click at [103, 317] on span "1" at bounding box center [100, 318] width 25 height 25
click at [128, 424] on span "30" at bounding box center [126, 420] width 25 height 25
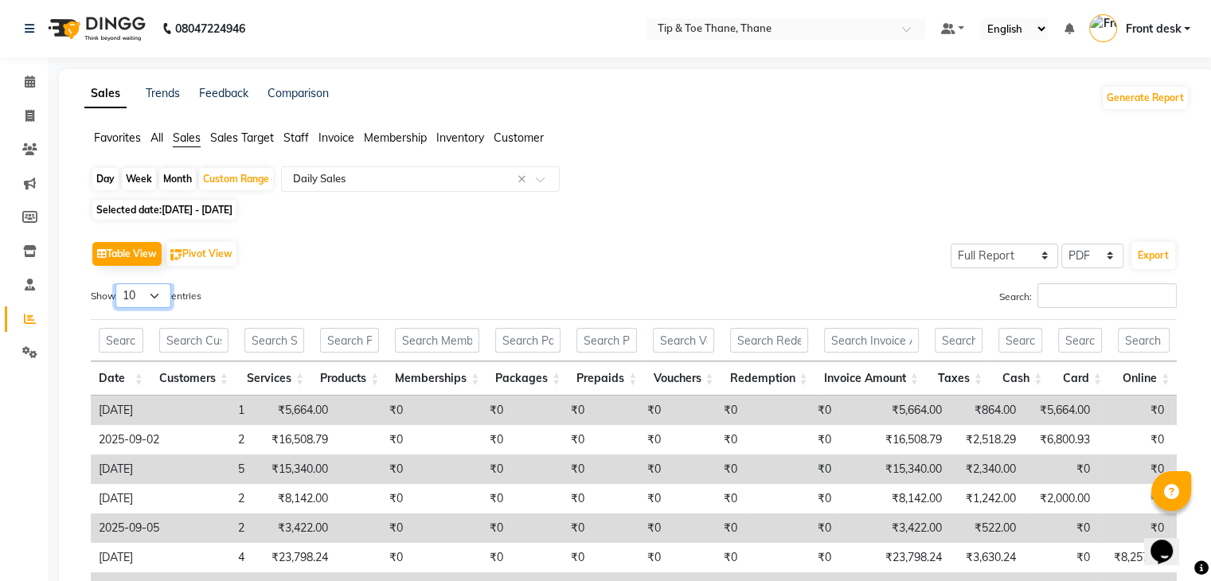
click at [134, 301] on select "10 25 50 100" at bounding box center [143, 295] width 56 height 25
select select "100"
click at [118, 283] on select "10 25 50 100" at bounding box center [143, 295] width 56 height 25
click at [1150, 247] on button "Export" at bounding box center [1153, 255] width 44 height 27
select select "monospace"
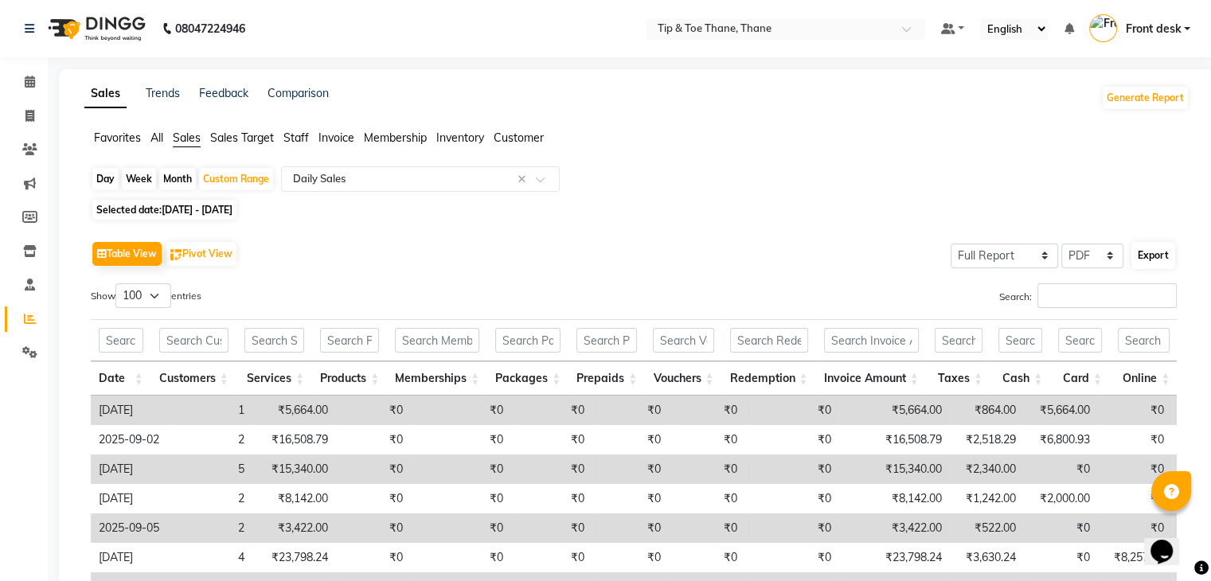
select select "10px"
select select "template_1"
select select "A4"
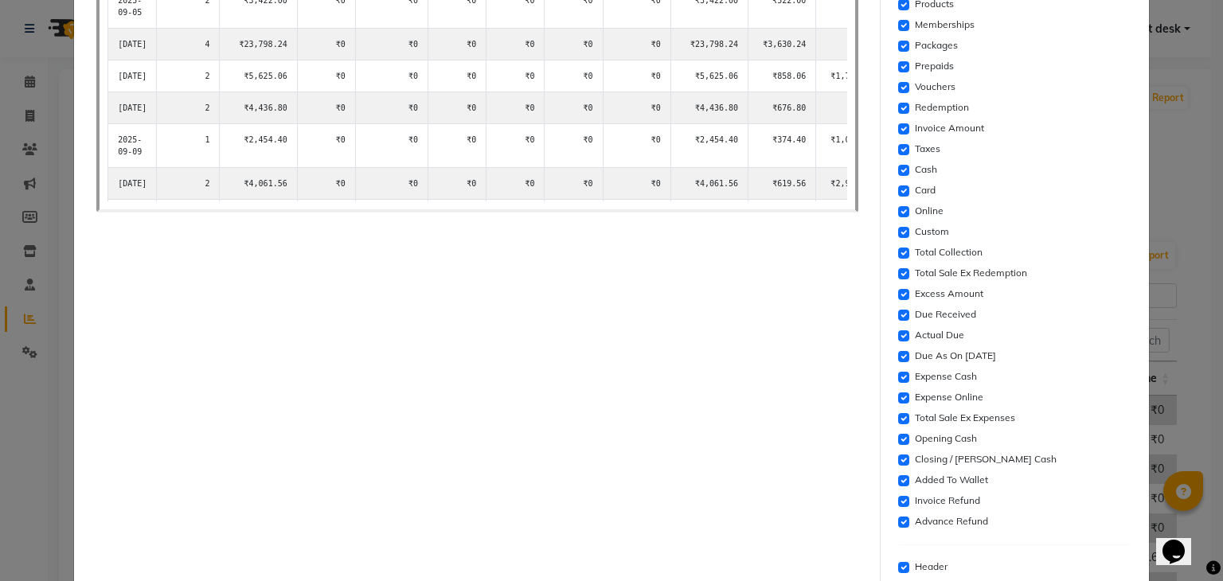
scroll to position [451, 0]
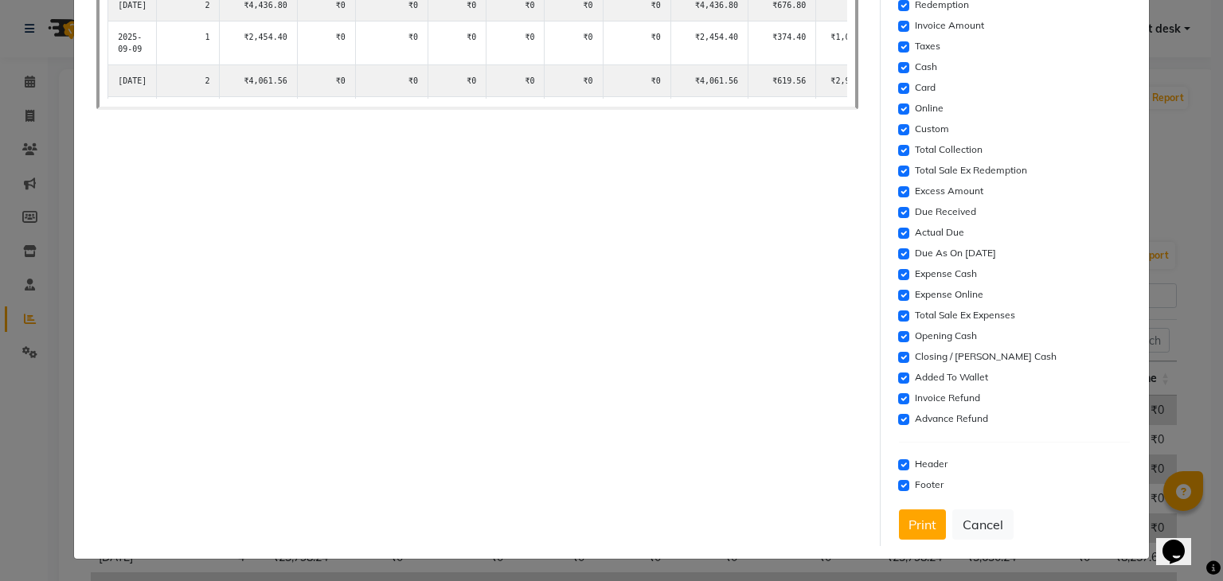
drag, startPoint x: 923, startPoint y: 533, endPoint x: 826, endPoint y: 377, distance: 184.2
click at [923, 533] on button "Print" at bounding box center [922, 525] width 47 height 30
click at [978, 528] on button "Cancel" at bounding box center [982, 525] width 61 height 30
